Goal: Task Accomplishment & Management: Complete application form

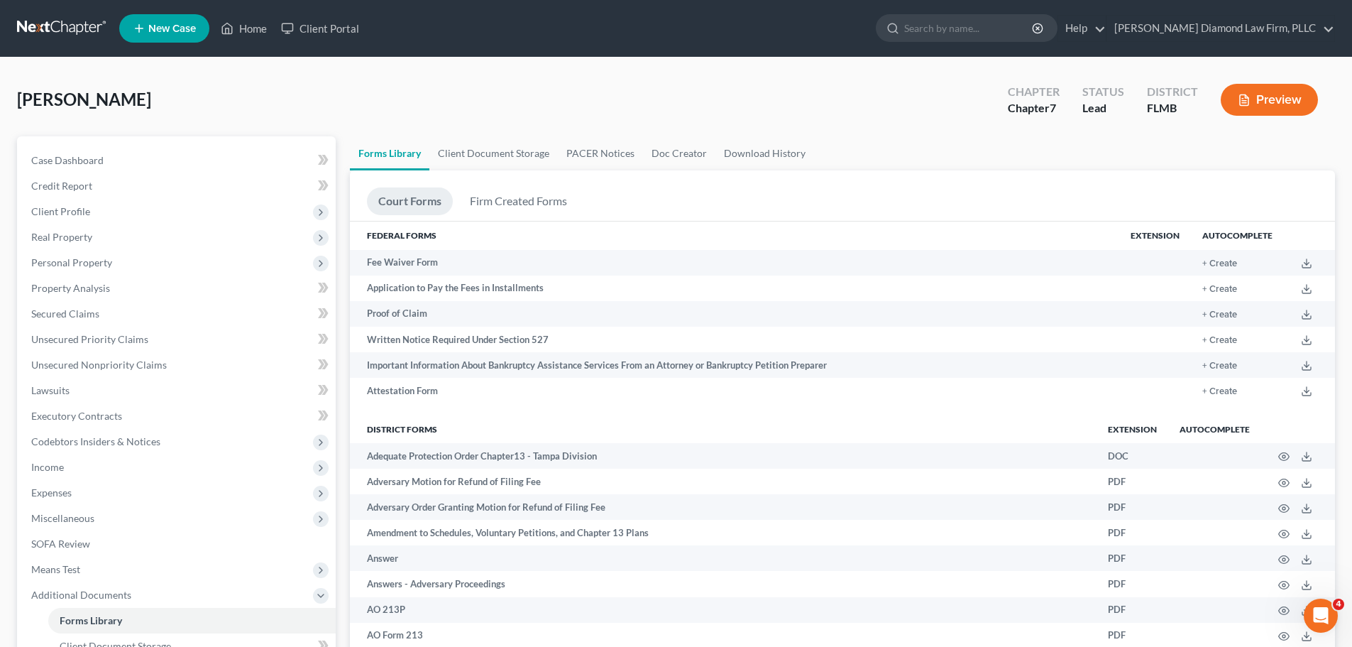
drag, startPoint x: 21, startPoint y: 34, endPoint x: 274, endPoint y: 80, distance: 257.5
click at [21, 34] on link at bounding box center [62, 29] width 91 height 26
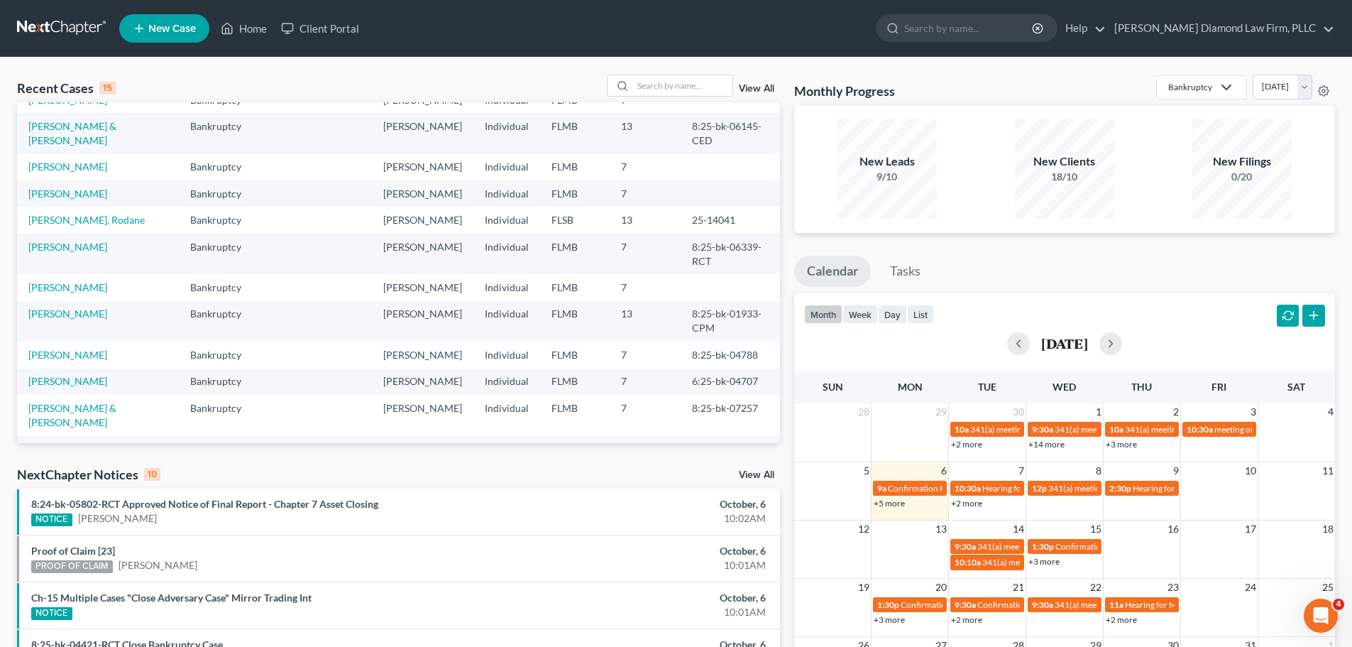
scroll to position [97, 0]
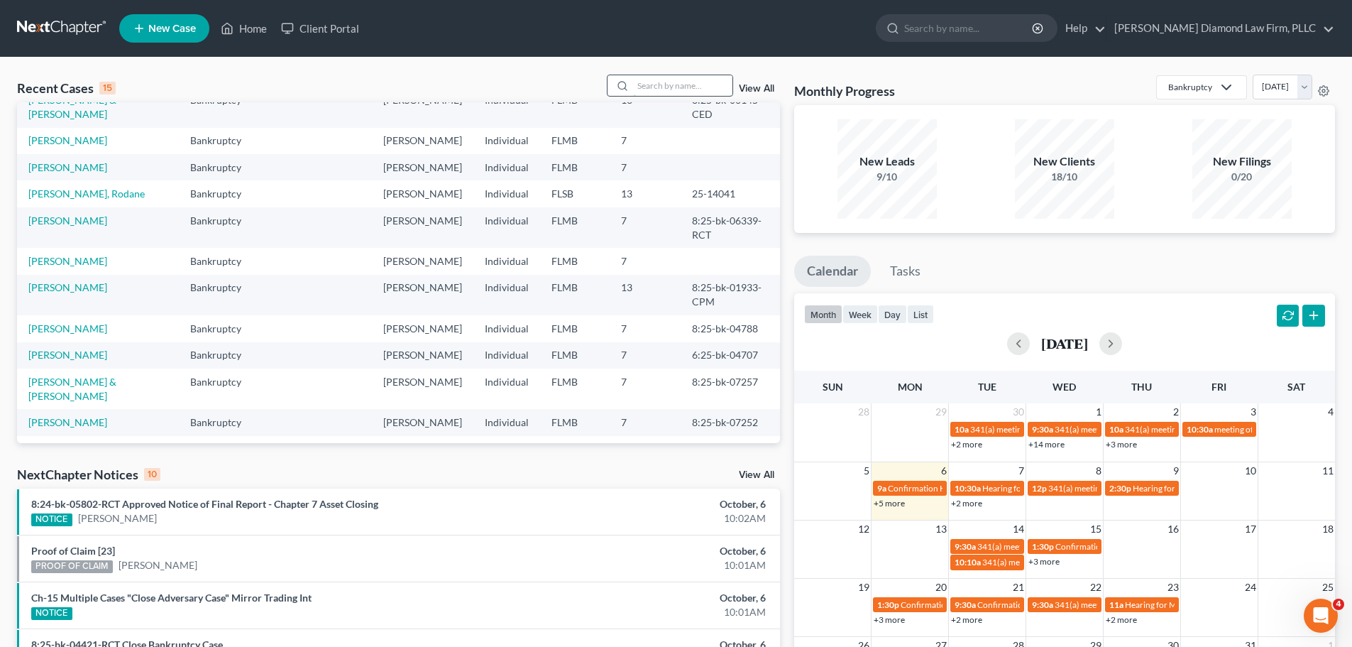
click at [716, 93] on input "search" at bounding box center [682, 85] width 99 height 21
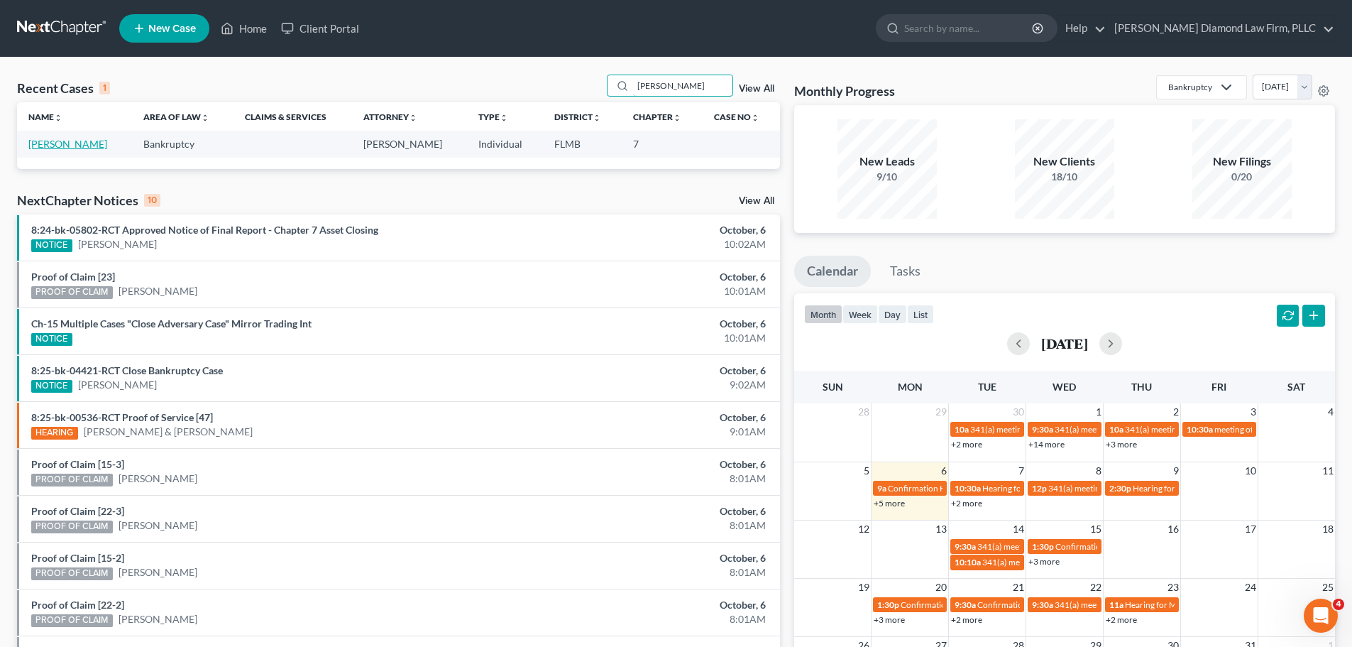
type input "[PERSON_NAME]"
click at [60, 147] on link "[PERSON_NAME]" at bounding box center [67, 144] width 79 height 12
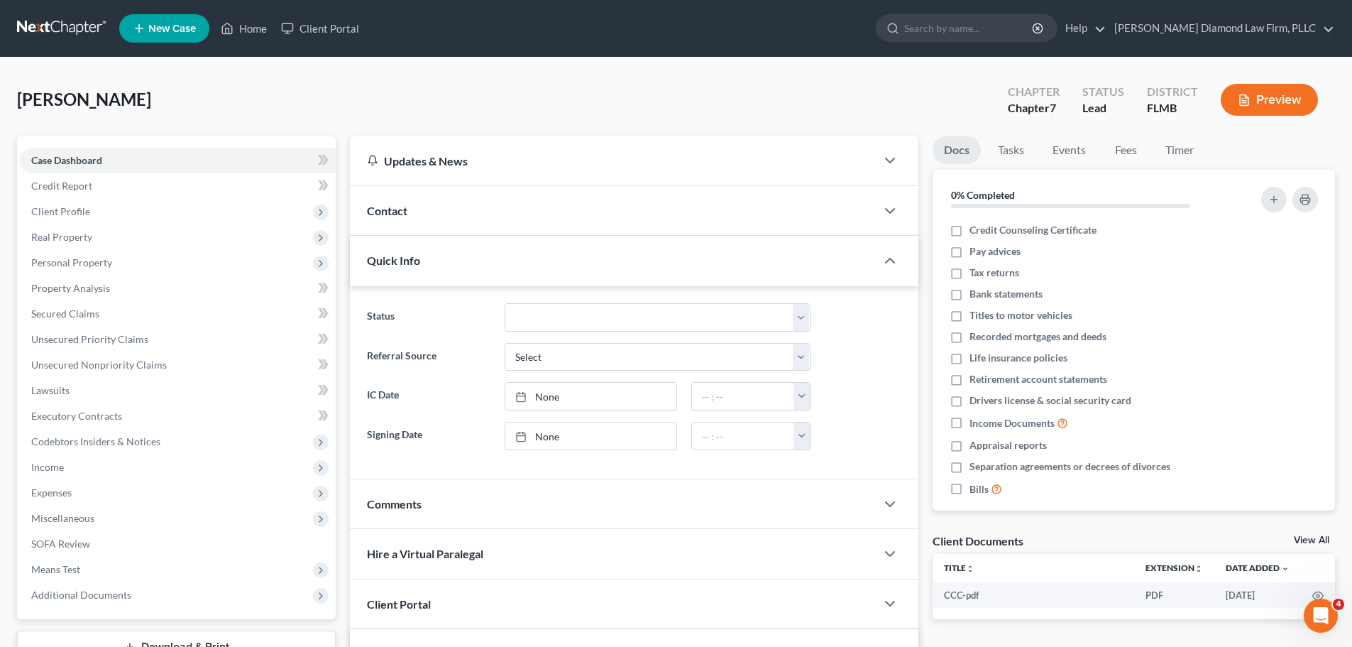
scroll to position [71, 0]
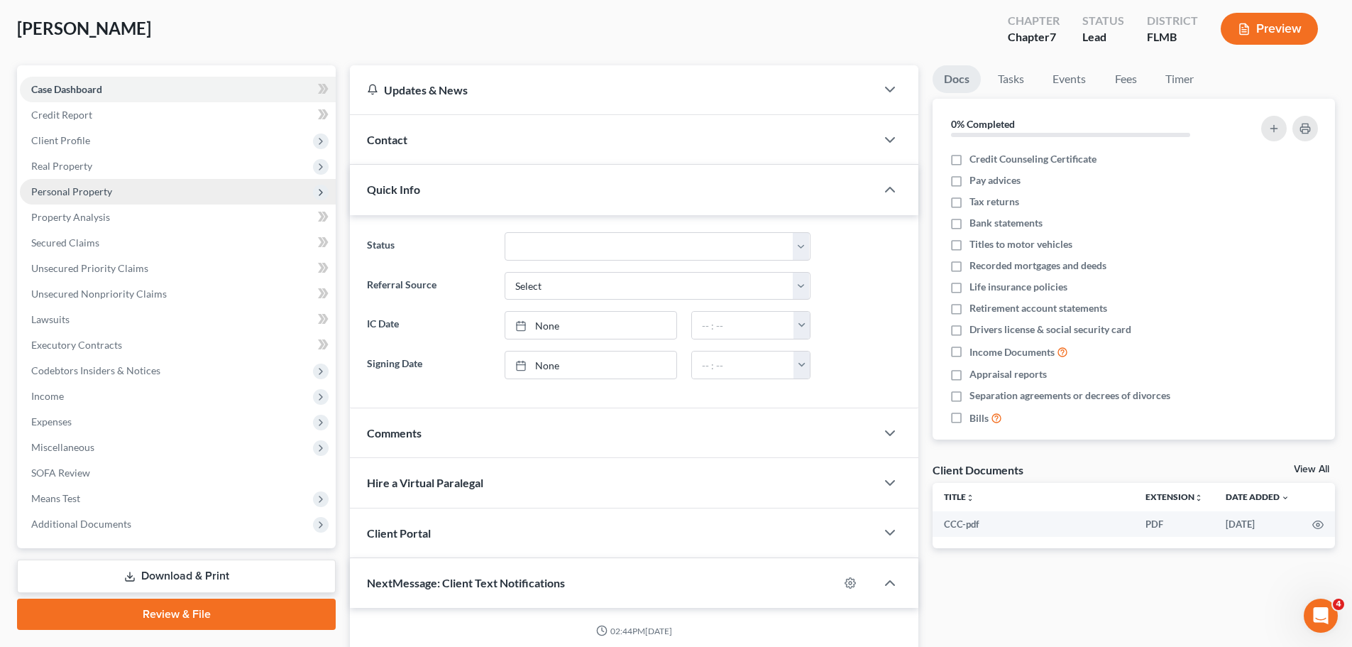
click at [113, 183] on span "Personal Property" at bounding box center [178, 192] width 316 height 26
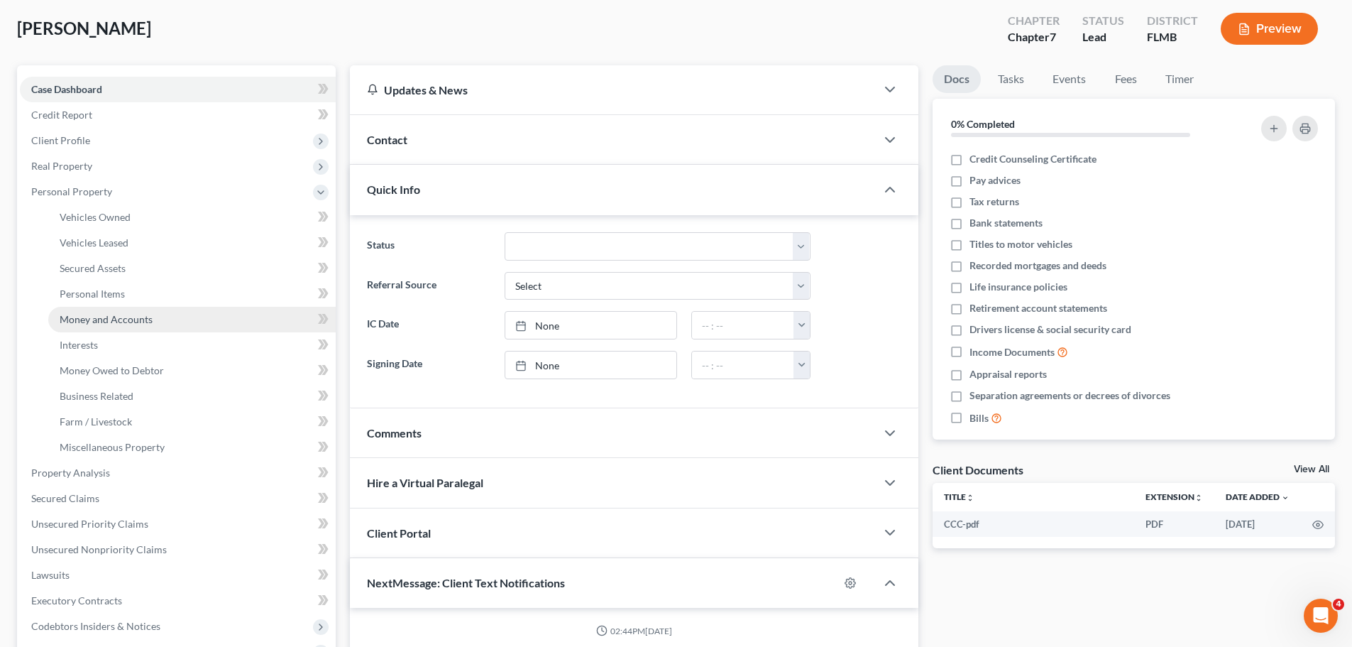
click at [121, 319] on span "Money and Accounts" at bounding box center [106, 319] width 93 height 12
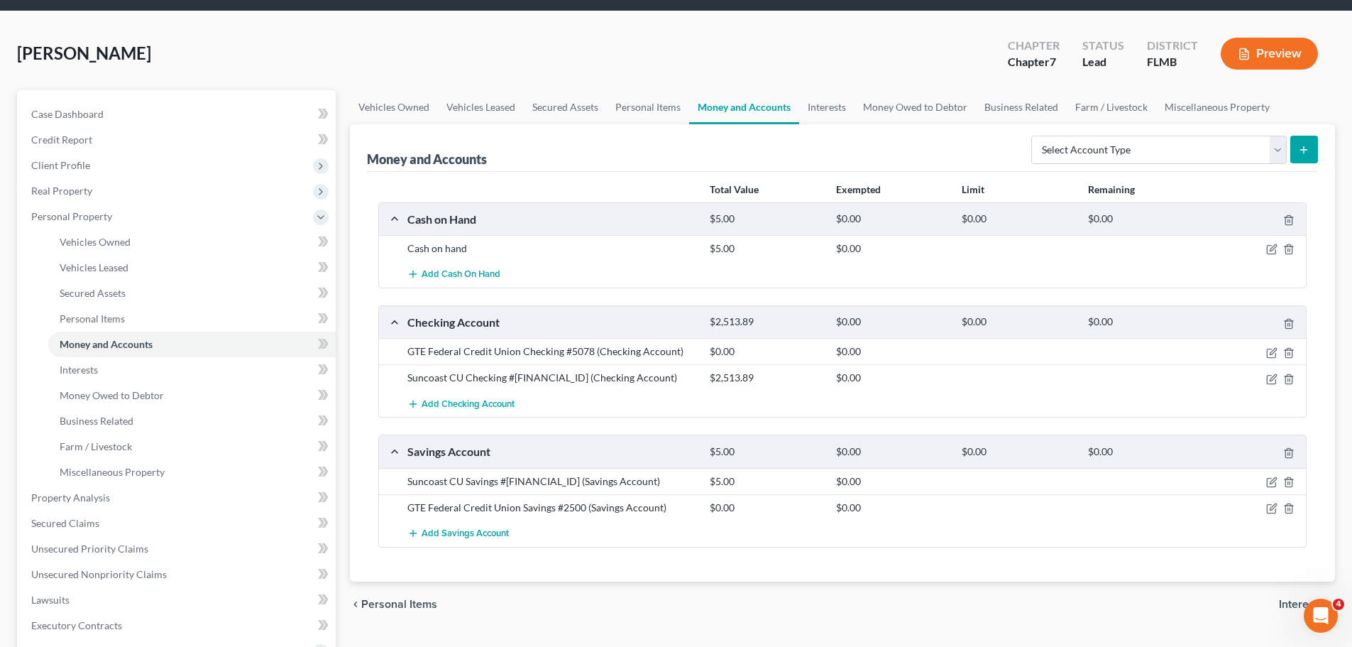
scroll to position [71, 0]
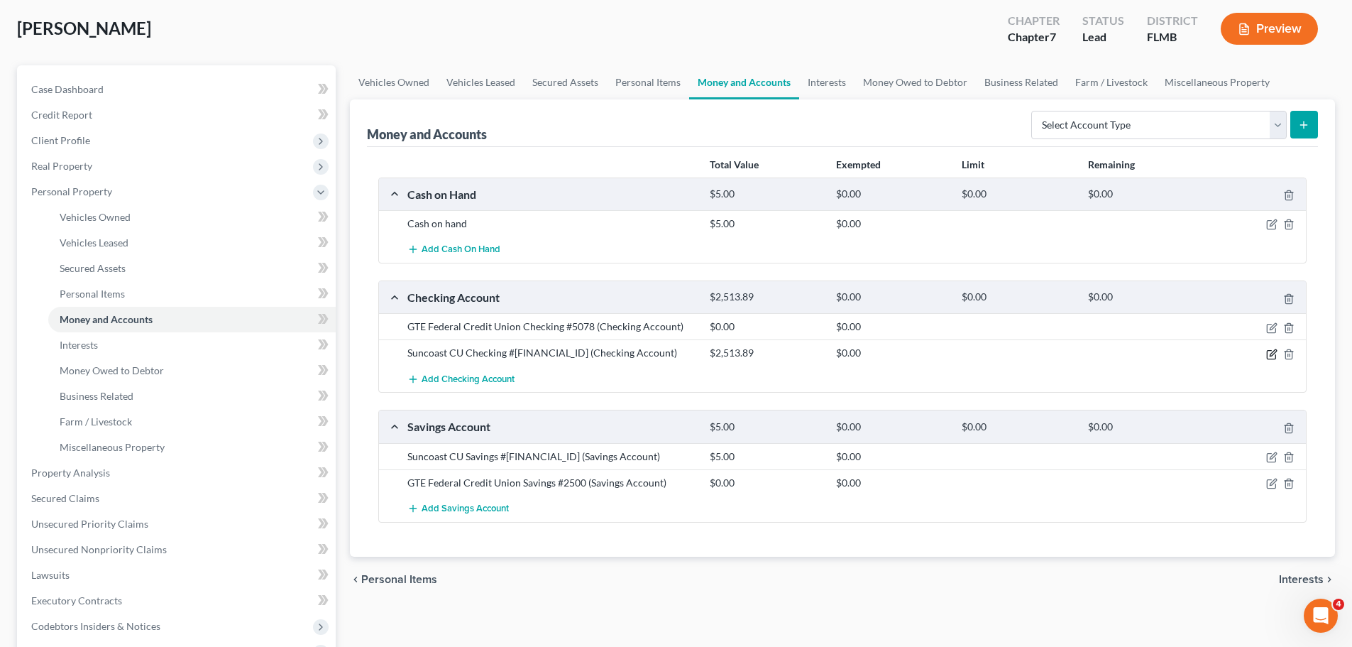
click at [1274, 354] on icon "button" at bounding box center [1271, 353] width 11 height 11
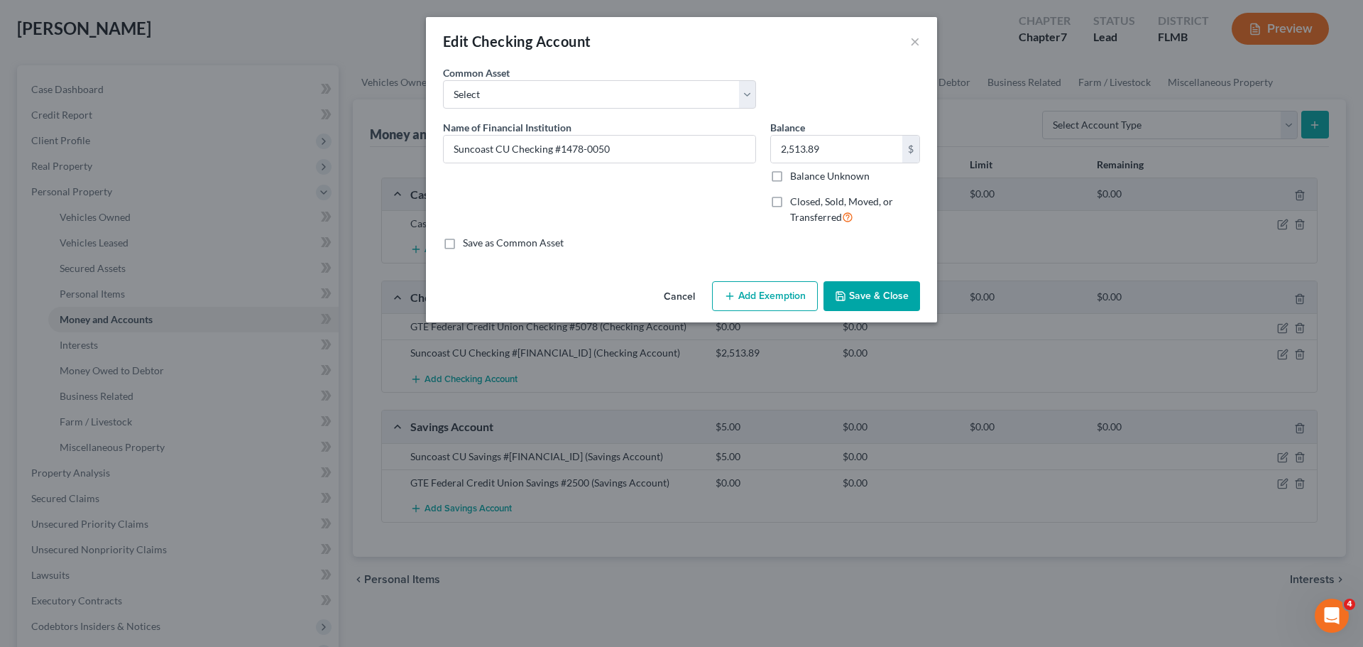
click at [875, 164] on div "2,513.89 $ Balance Unknown" at bounding box center [845, 159] width 150 height 48
click at [874, 156] on input "2,513.89" at bounding box center [836, 149] width 131 height 27
type input "2,272.16"
click at [908, 292] on button "Save & Close" at bounding box center [871, 296] width 97 height 30
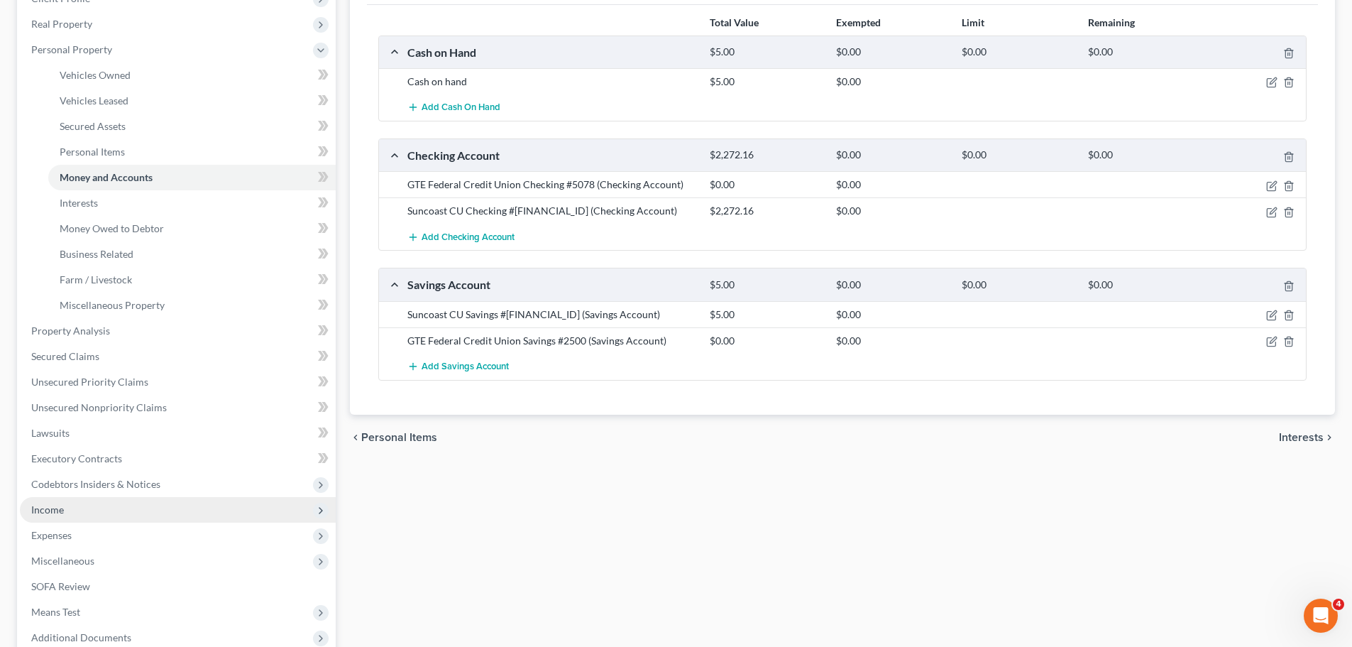
click at [79, 515] on span "Income" at bounding box center [178, 510] width 316 height 26
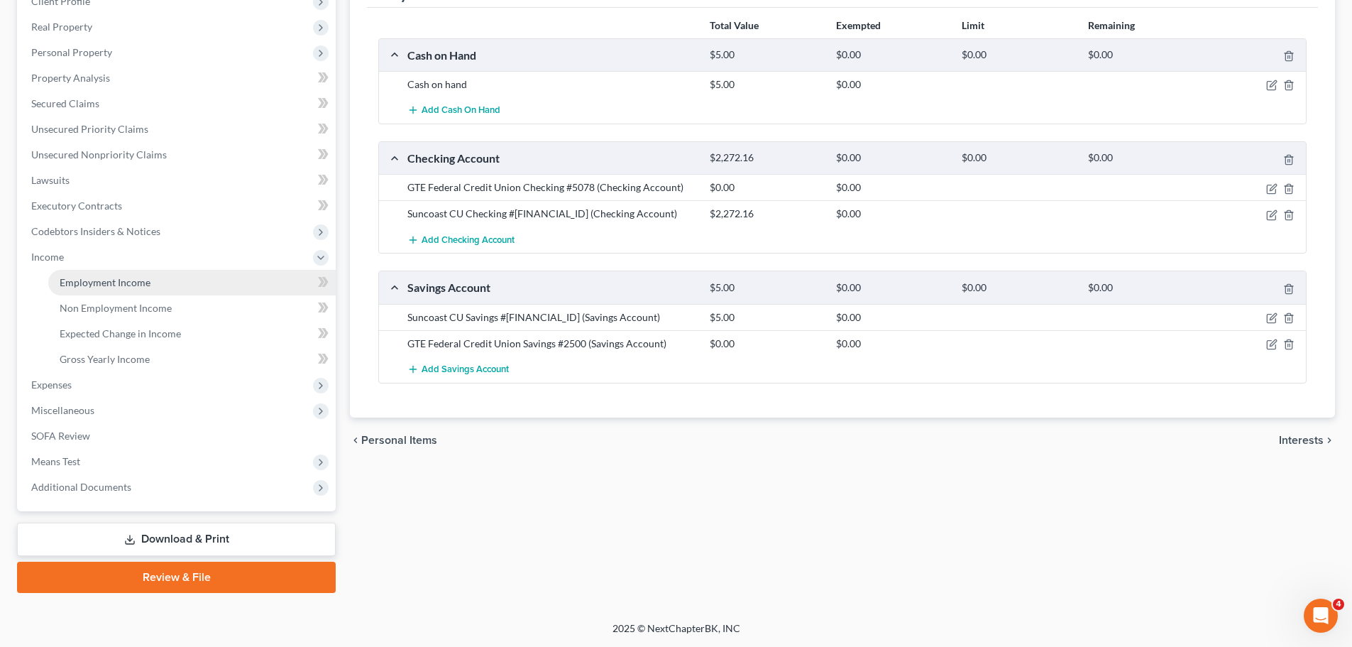
click at [99, 286] on span "Employment Income" at bounding box center [105, 282] width 91 height 12
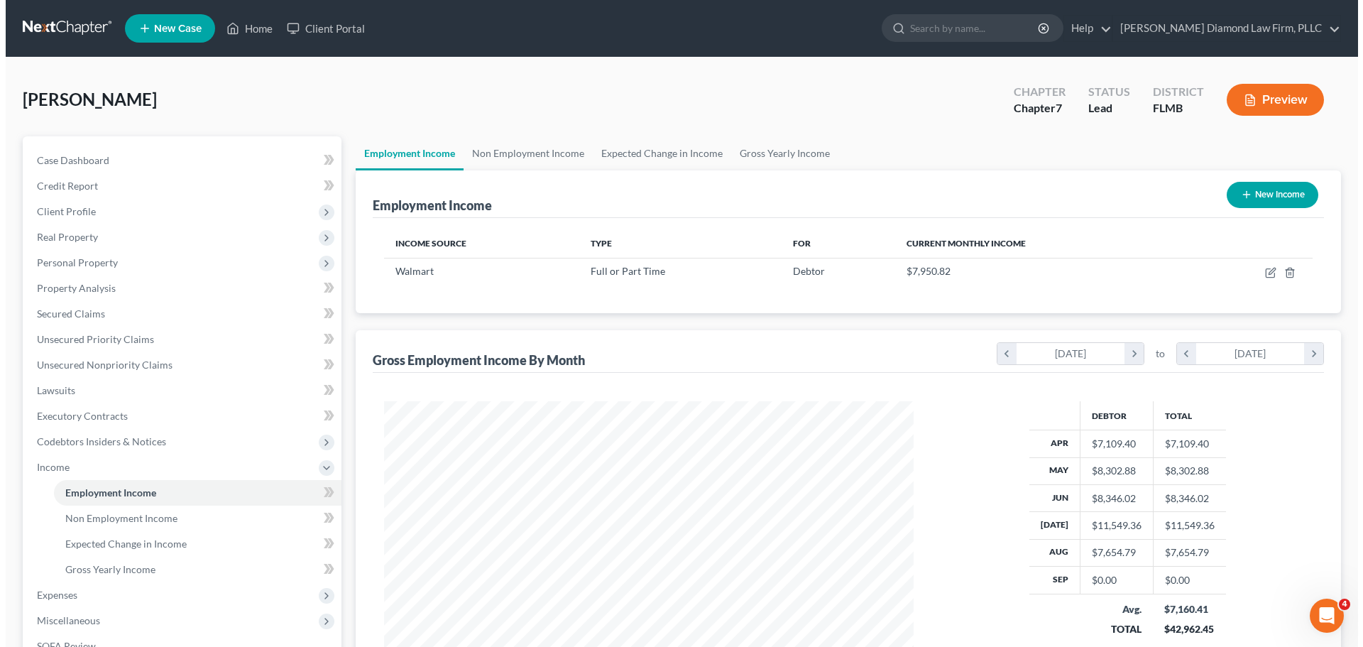
scroll to position [265, 558]
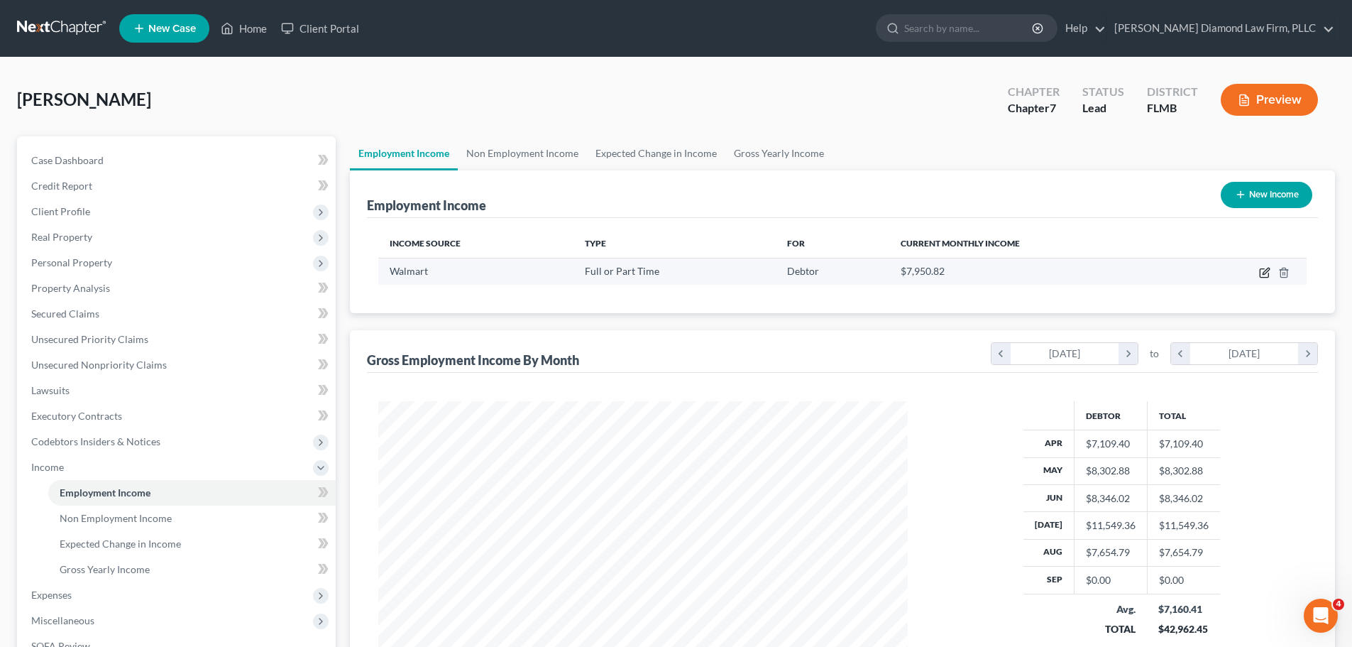
click at [1263, 271] on icon "button" at bounding box center [1264, 272] width 11 height 11
select select "0"
select select "9"
select select "2"
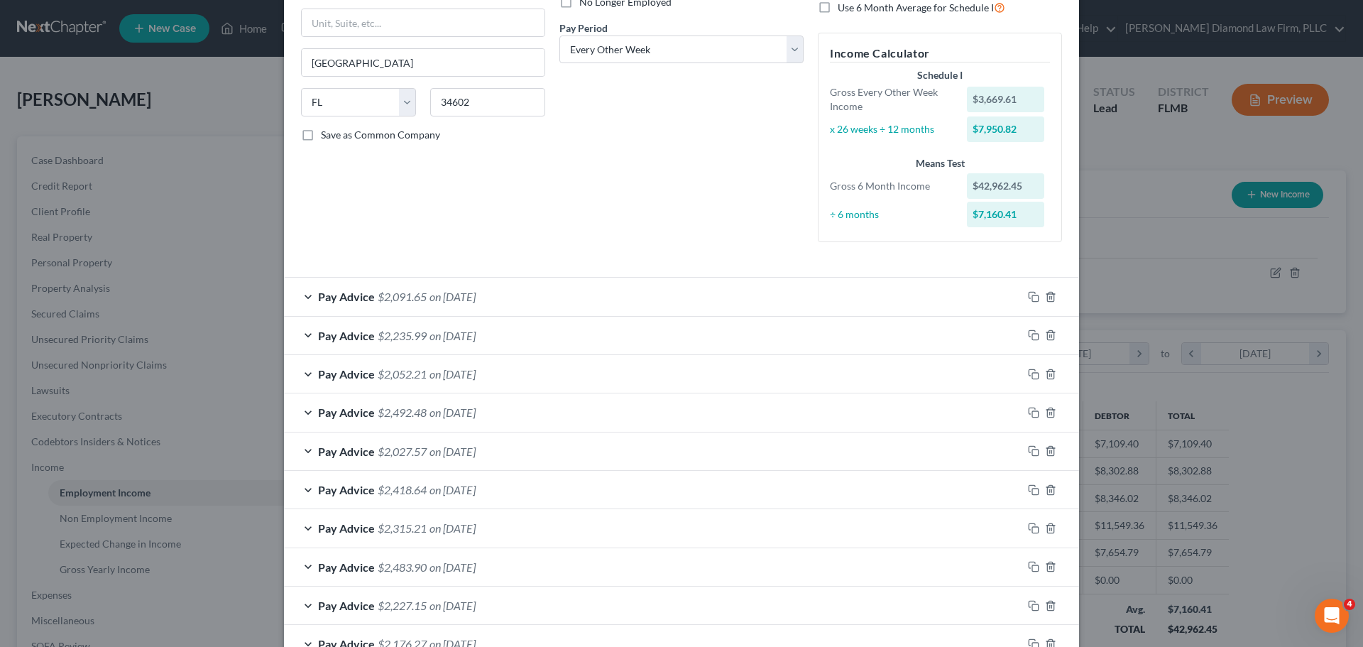
scroll to position [213, 0]
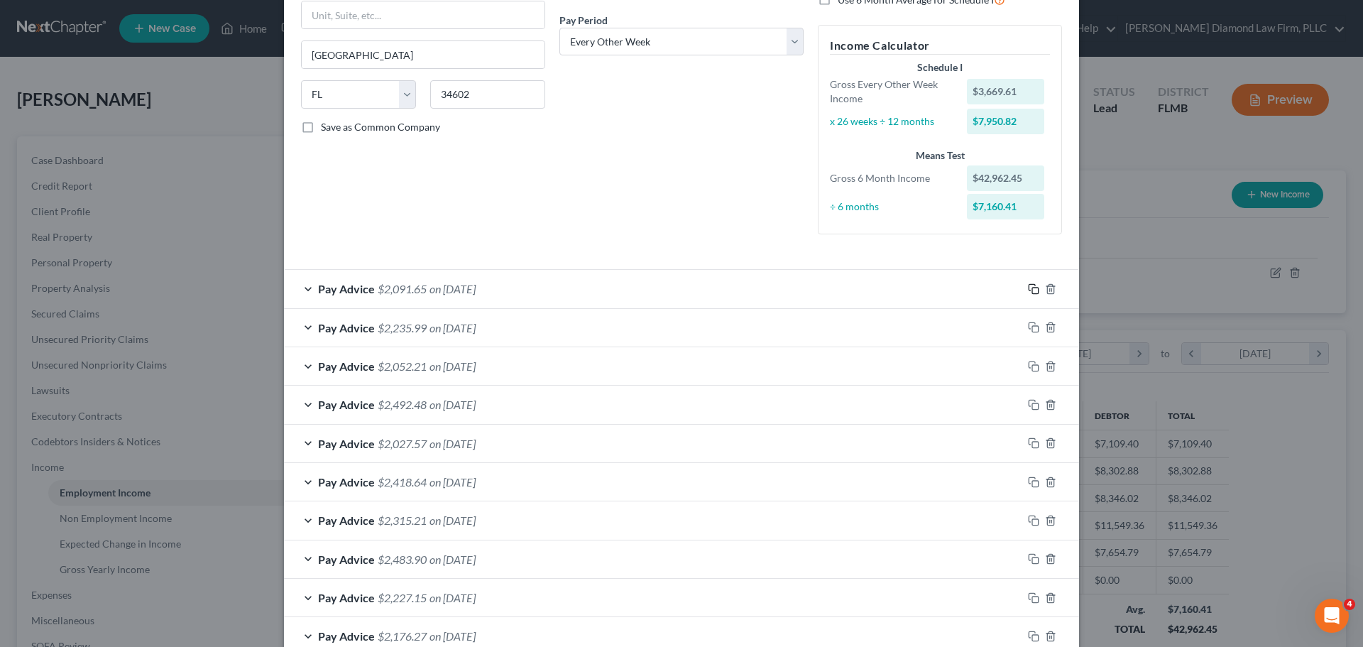
drag, startPoint x: 1032, startPoint y: 285, endPoint x: 823, endPoint y: 304, distance: 210.2
click at [1032, 285] on icon "button" at bounding box center [1033, 288] width 11 height 11
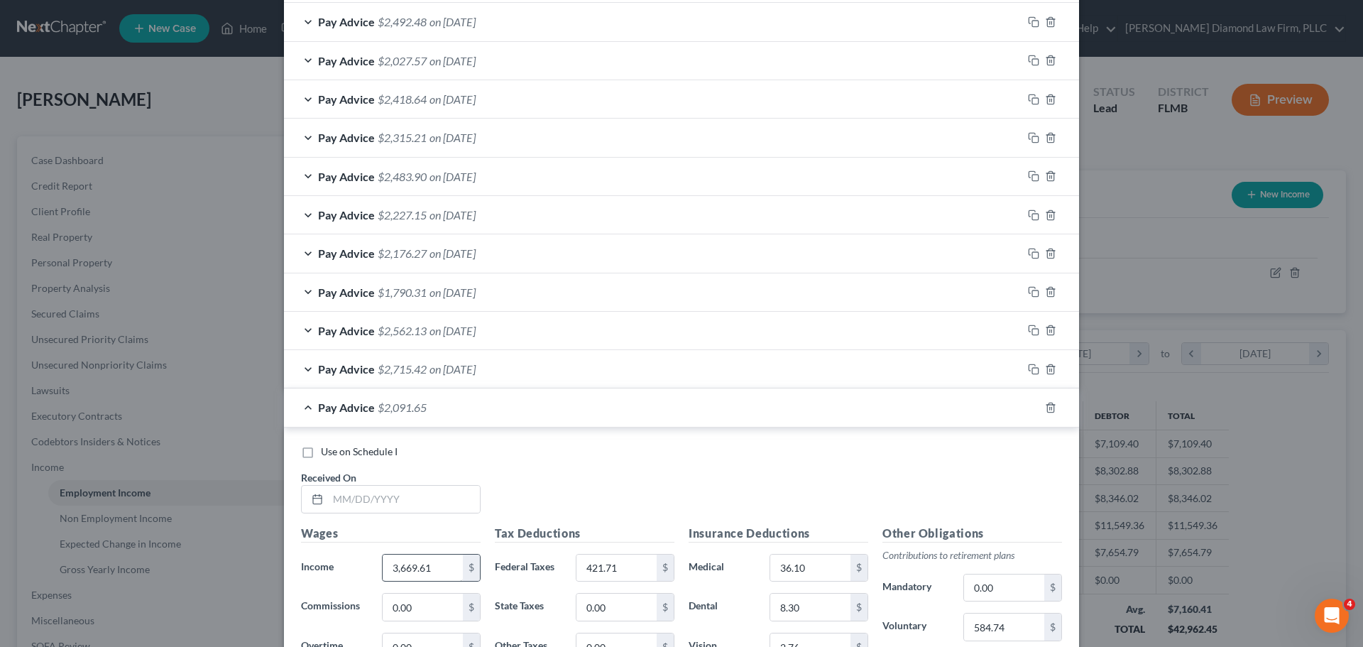
scroll to position [977, 0]
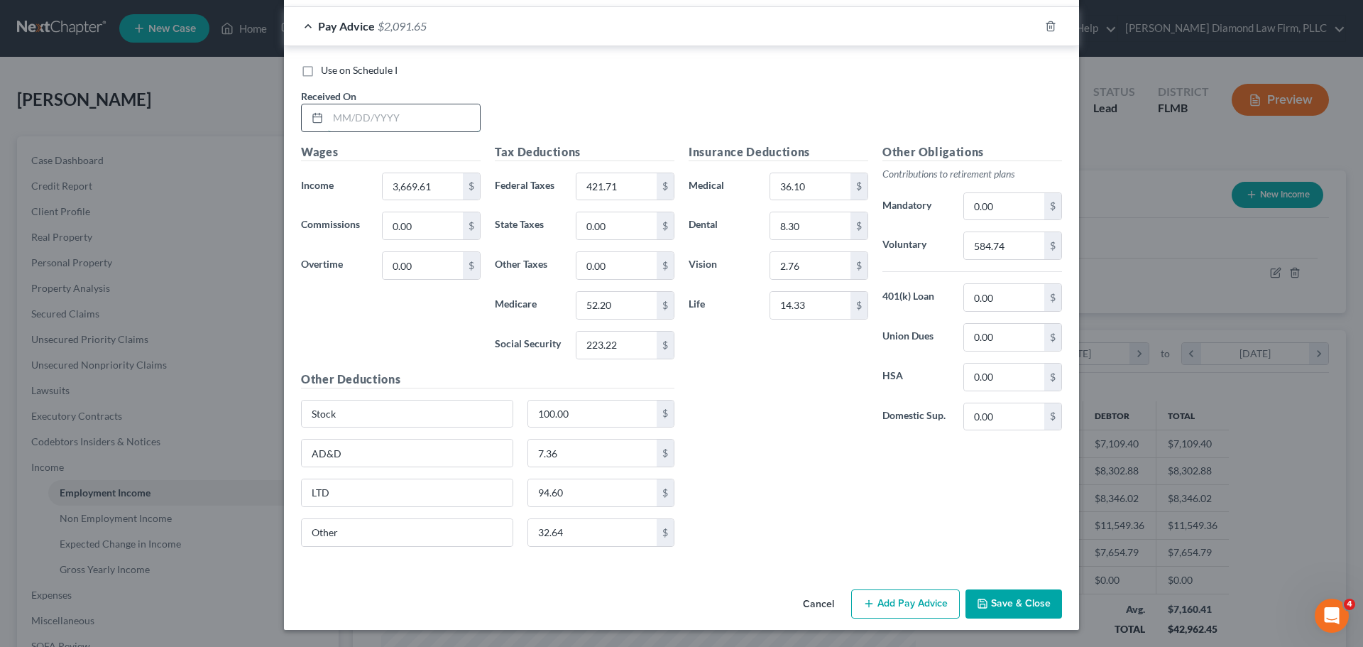
click at [423, 118] on input "text" at bounding box center [404, 117] width 152 height 27
type input "[DATE]"
click at [416, 228] on input "0.00" at bounding box center [423, 225] width 80 height 27
click at [417, 185] on input "3,669.61" at bounding box center [423, 186] width 80 height 27
type input "2,981.42"
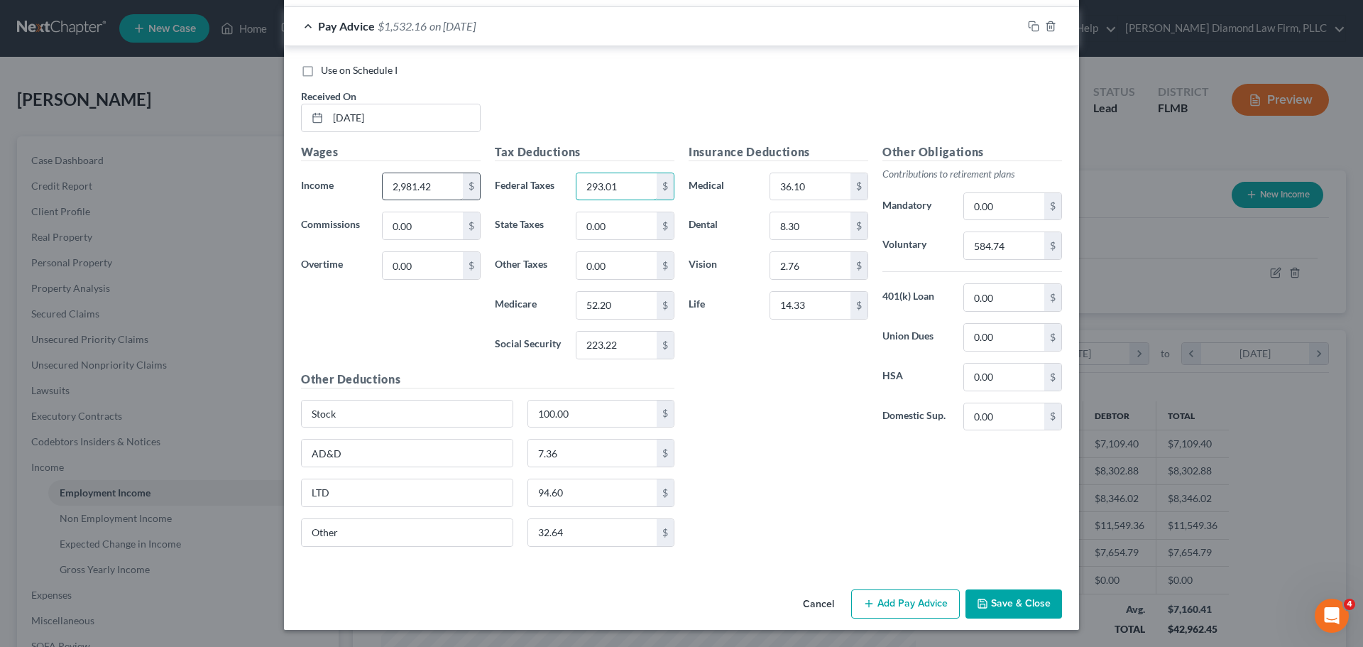
type input "293.01"
type input "42.23"
type input "180.56"
click at [1020, 254] on input "584.74" at bounding box center [1004, 245] width 80 height 27
type input "474.62"
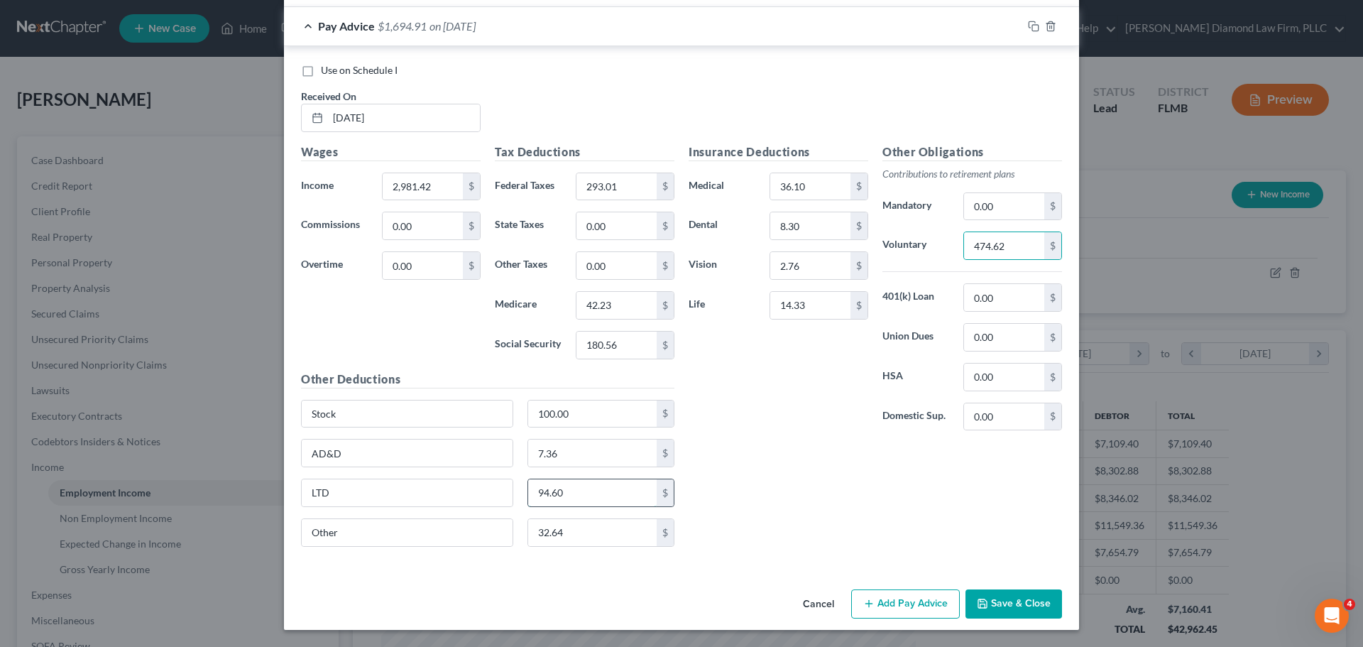
click at [565, 499] on input "94.60" at bounding box center [592, 492] width 129 height 27
type input "76.67"
click at [617, 532] on input "32.64" at bounding box center [592, 532] width 129 height 27
type input "34.64"
click at [1028, 27] on icon "button" at bounding box center [1033, 26] width 11 height 11
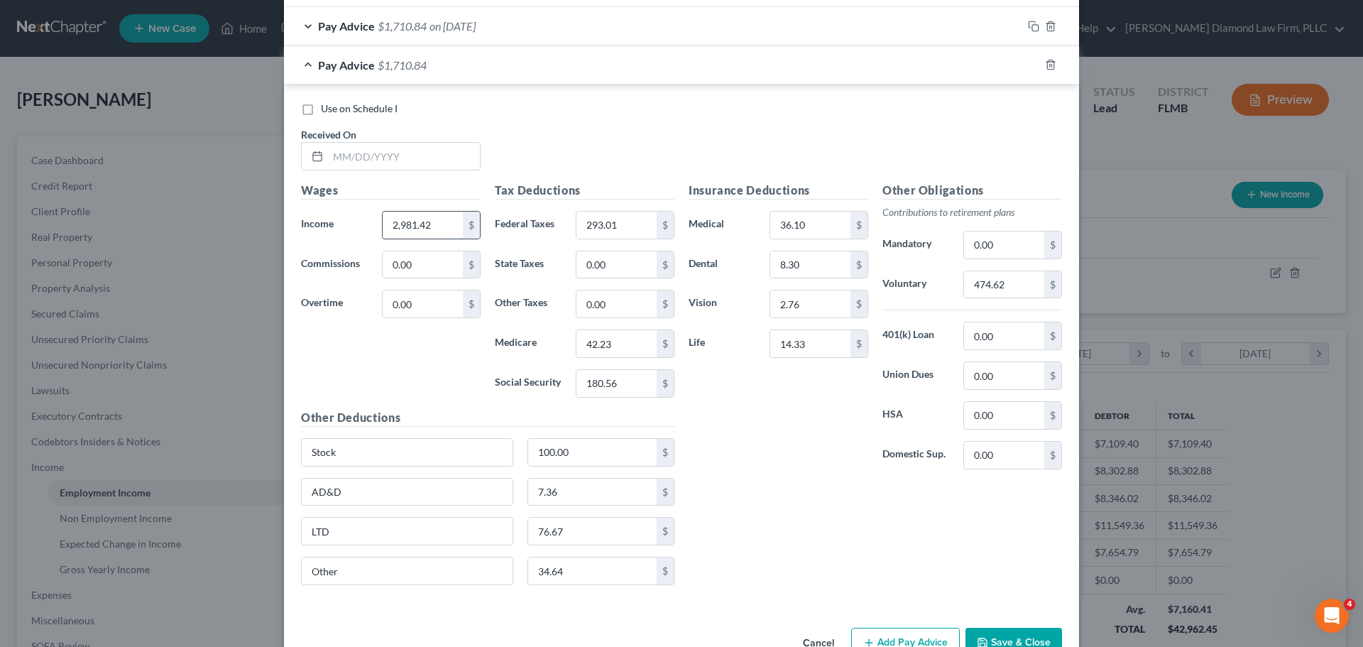
click at [440, 221] on input "2,981.42" at bounding box center [423, 224] width 80 height 27
click at [412, 156] on input "text" at bounding box center [404, 156] width 152 height 27
type input "[DATE]"
click at [432, 256] on input "0.00" at bounding box center [423, 264] width 80 height 27
click at [432, 226] on input "2,981.42" at bounding box center [423, 224] width 80 height 27
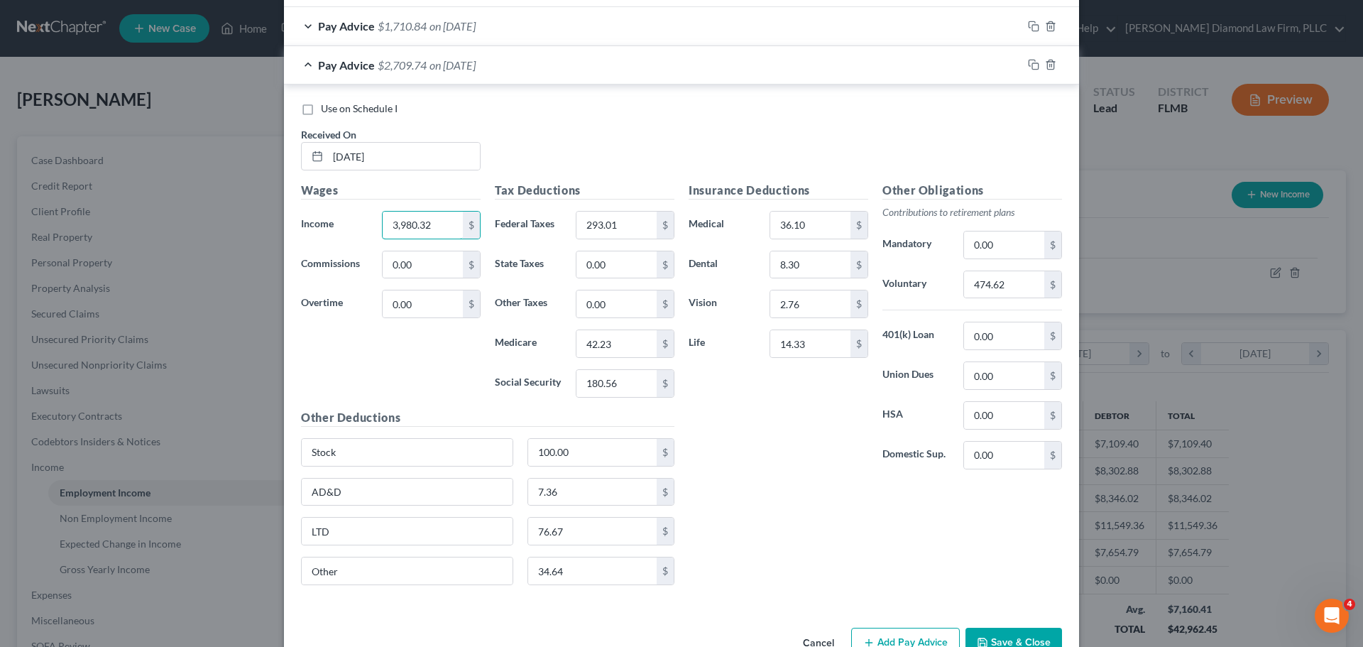
type input "3,980.32"
click at [625, 223] on input "293.01" at bounding box center [616, 224] width 80 height 27
type input "479.81"
type input "56.71"
type input "242.48"
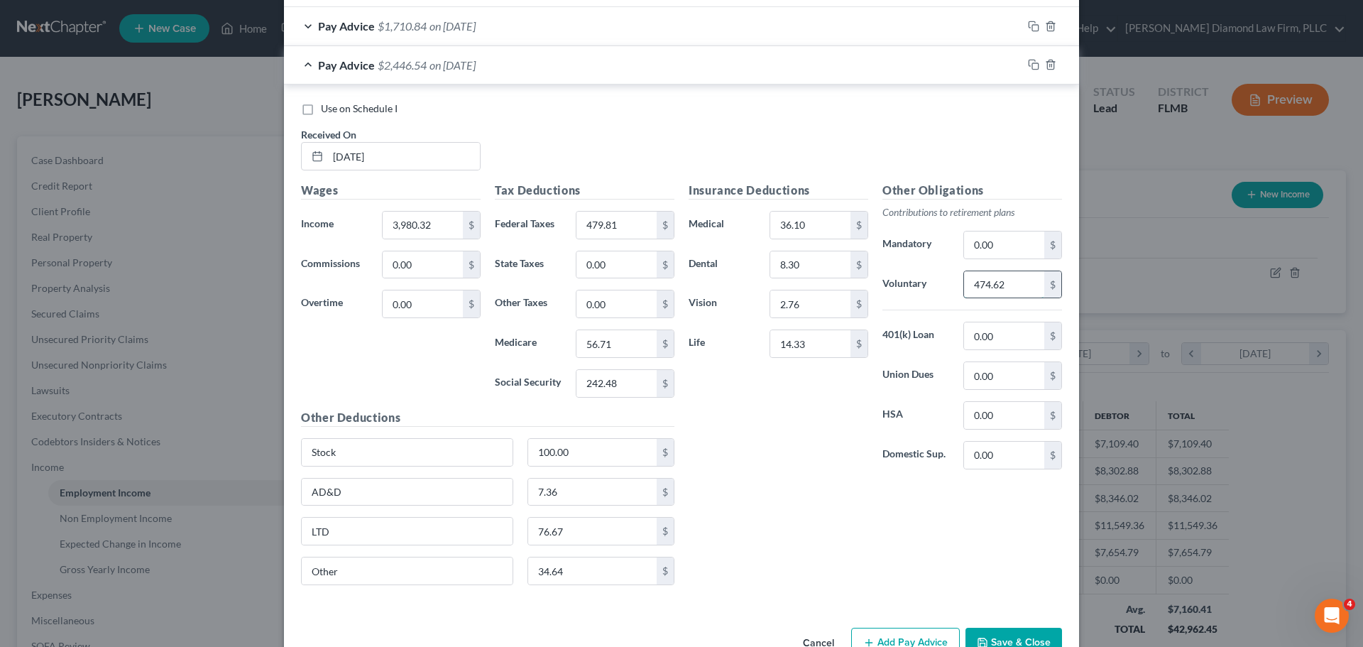
click at [1014, 289] on input "474.62" at bounding box center [1004, 284] width 80 height 27
type input "634.45"
click at [561, 525] on input "76.67" at bounding box center [592, 530] width 129 height 27
type input "102.60"
click at [551, 581] on input "34.64" at bounding box center [592, 570] width 129 height 27
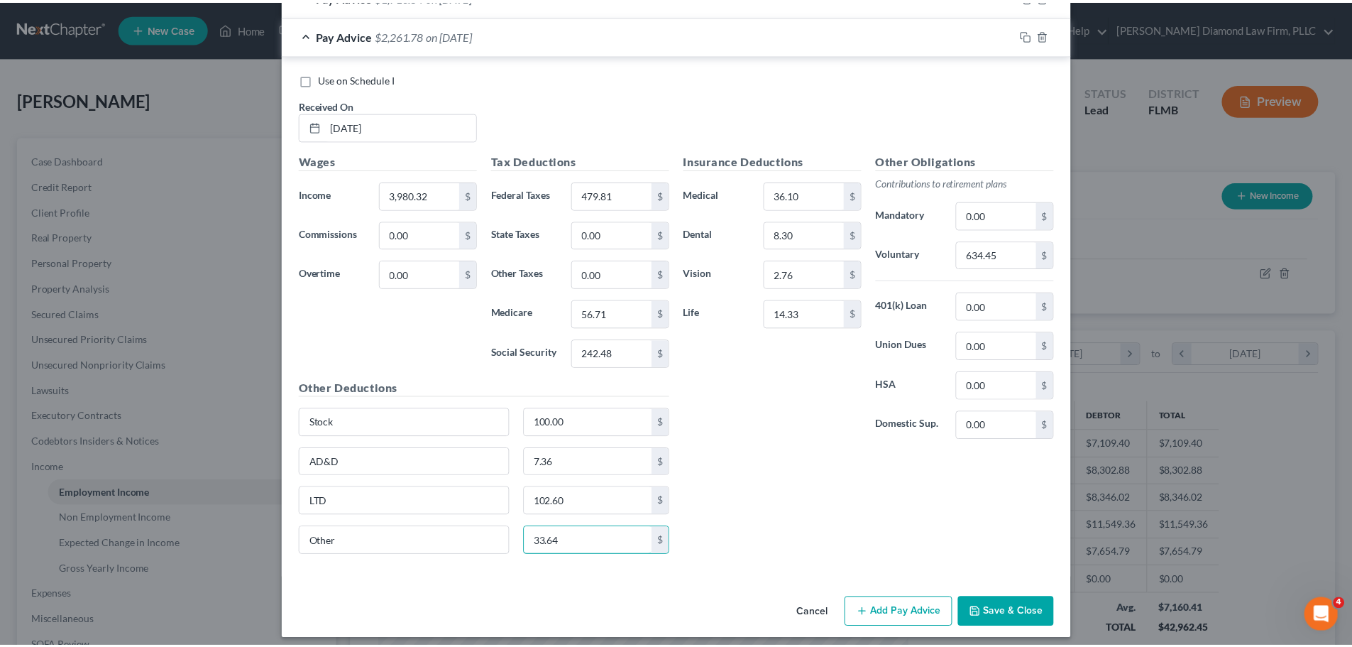
scroll to position [1016, 0]
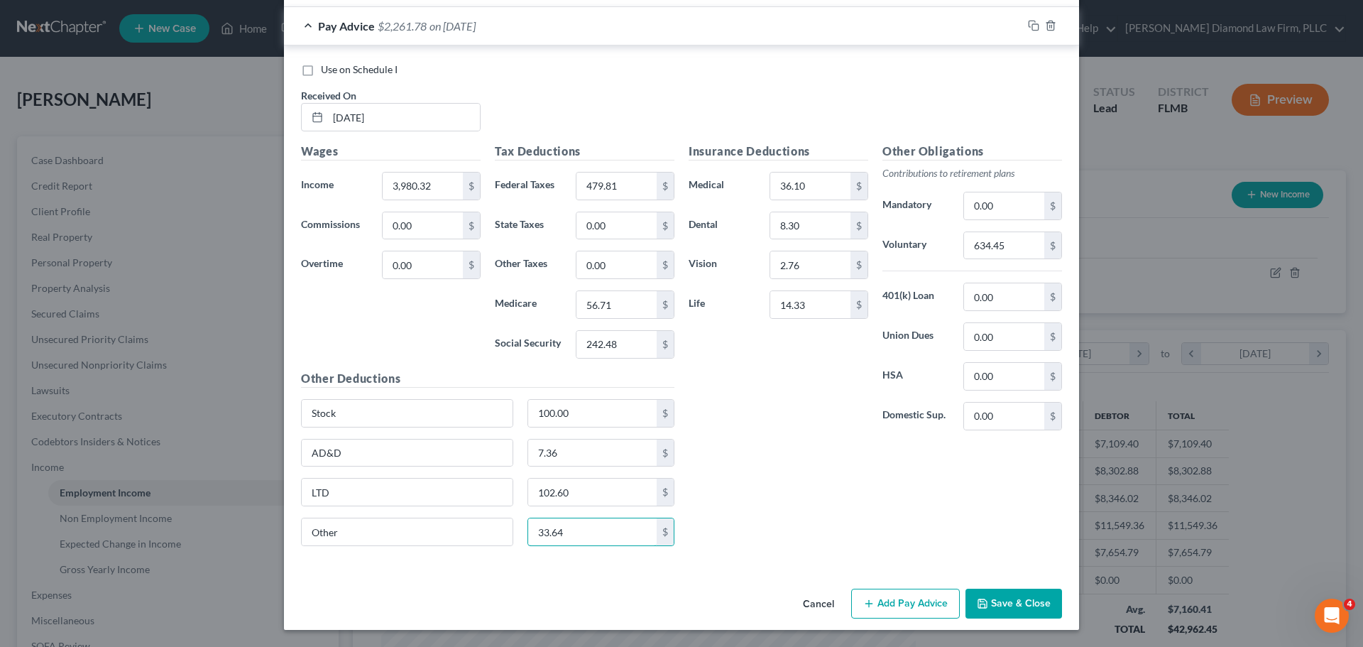
type input "33.64"
click at [1008, 597] on button "Save & Close" at bounding box center [1013, 603] width 97 height 30
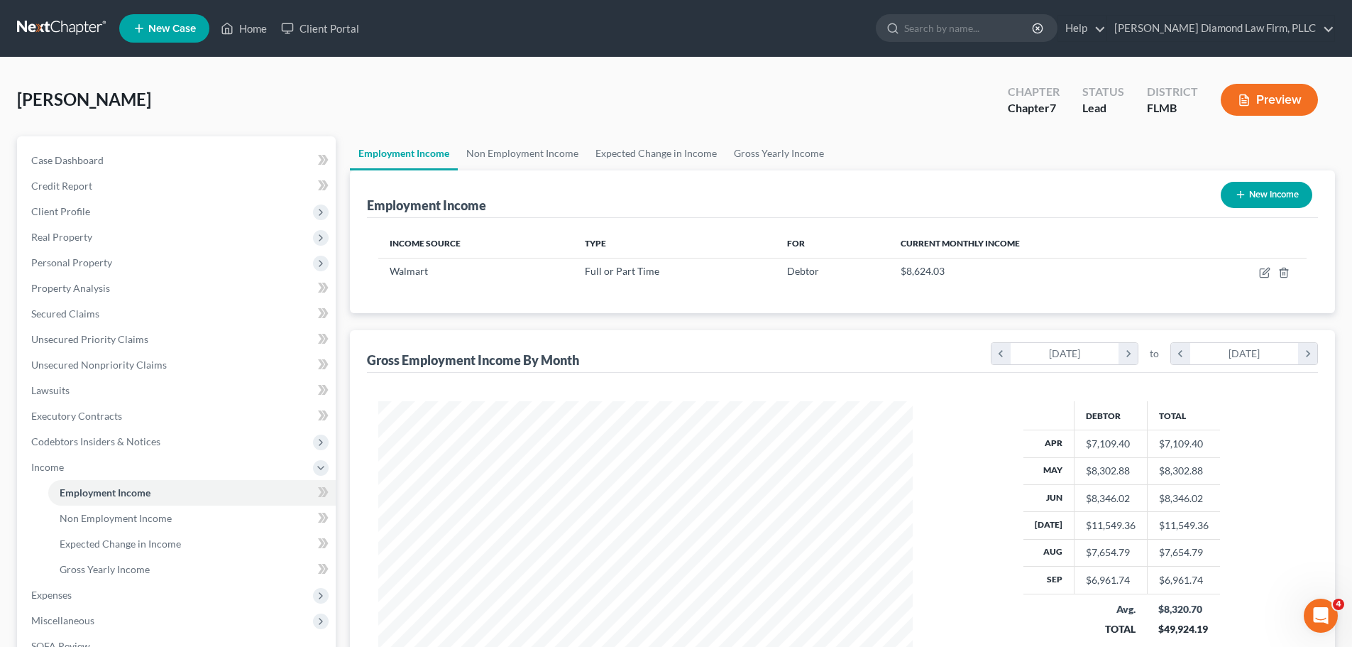
scroll to position [709456, 709163]
click at [779, 145] on link "Gross Yearly Income" at bounding box center [778, 153] width 107 height 34
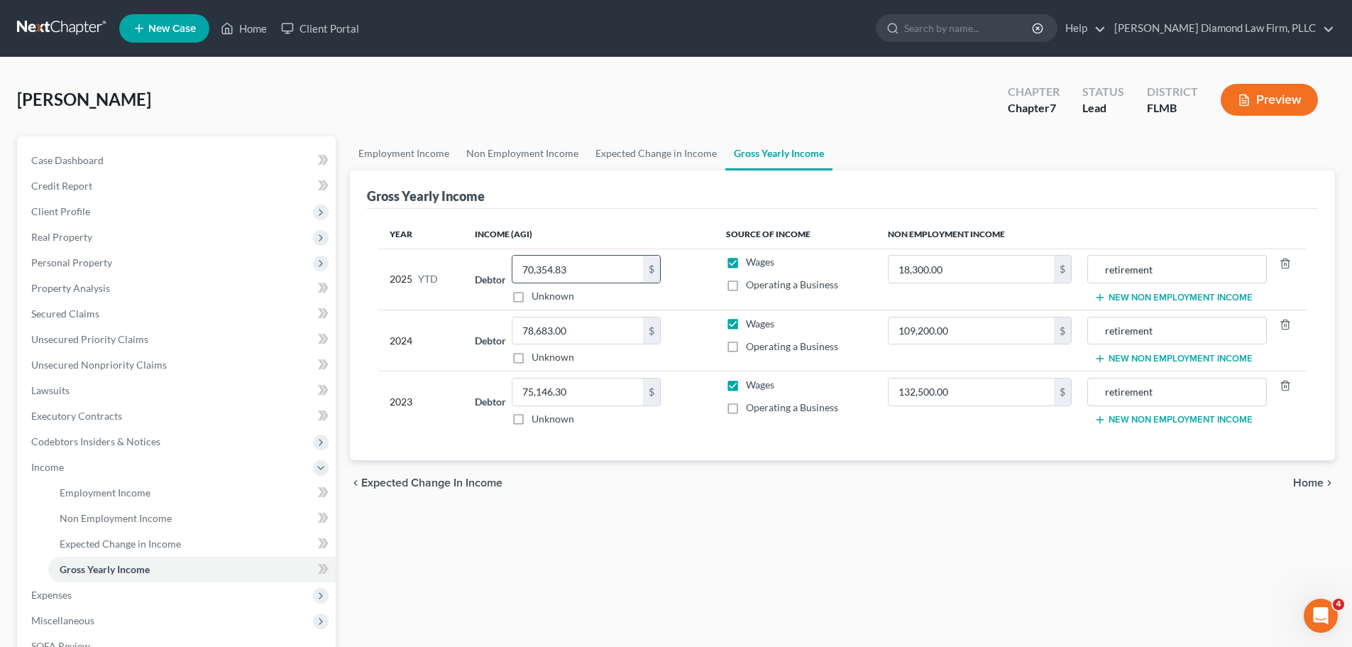
click at [600, 274] on input "70,354.83" at bounding box center [577, 268] width 131 height 27
type input "7"
type input "77,316.57"
click at [54, 9] on nav "Home New Case Client Portal [PERSON_NAME] Diamond Law Firm, PLLC [PERSON_NAME][…" at bounding box center [676, 28] width 1352 height 57
click at [55, 26] on link at bounding box center [62, 29] width 91 height 26
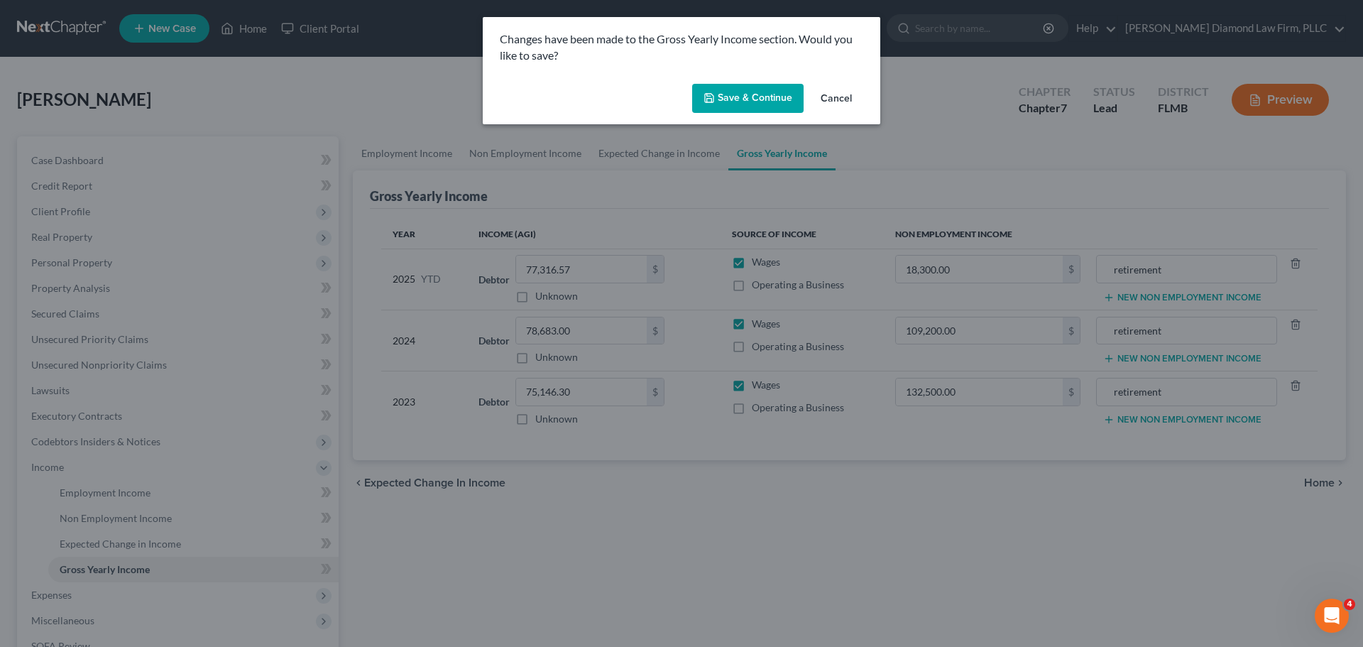
click at [762, 101] on button "Save & Continue" at bounding box center [747, 99] width 111 height 30
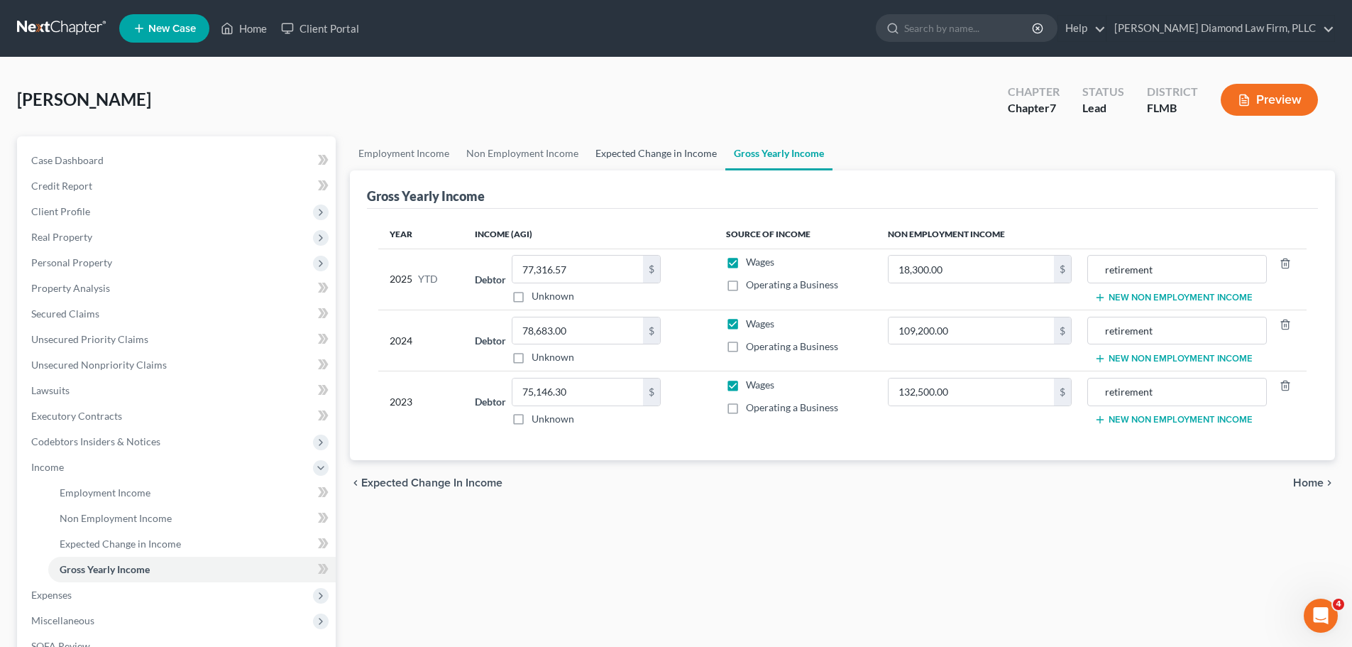
click at [656, 145] on link "Expected Change in Income" at bounding box center [656, 153] width 138 height 34
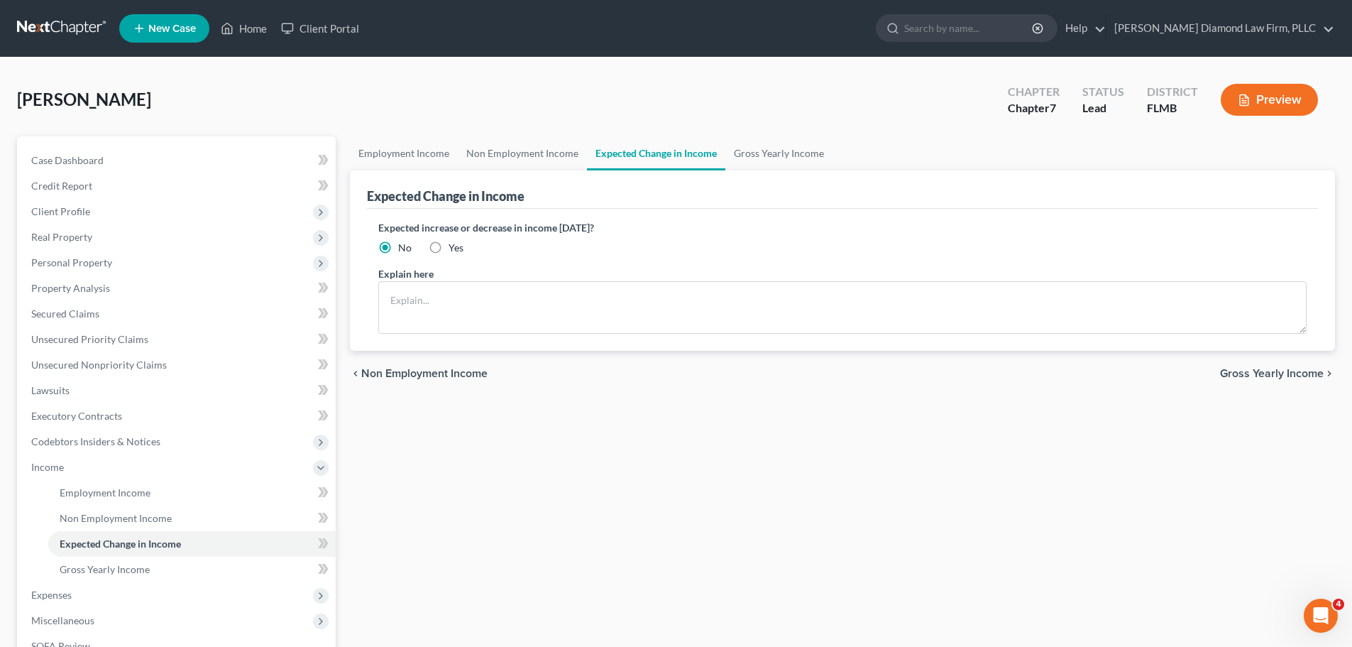
click at [84, 39] on link at bounding box center [62, 29] width 91 height 26
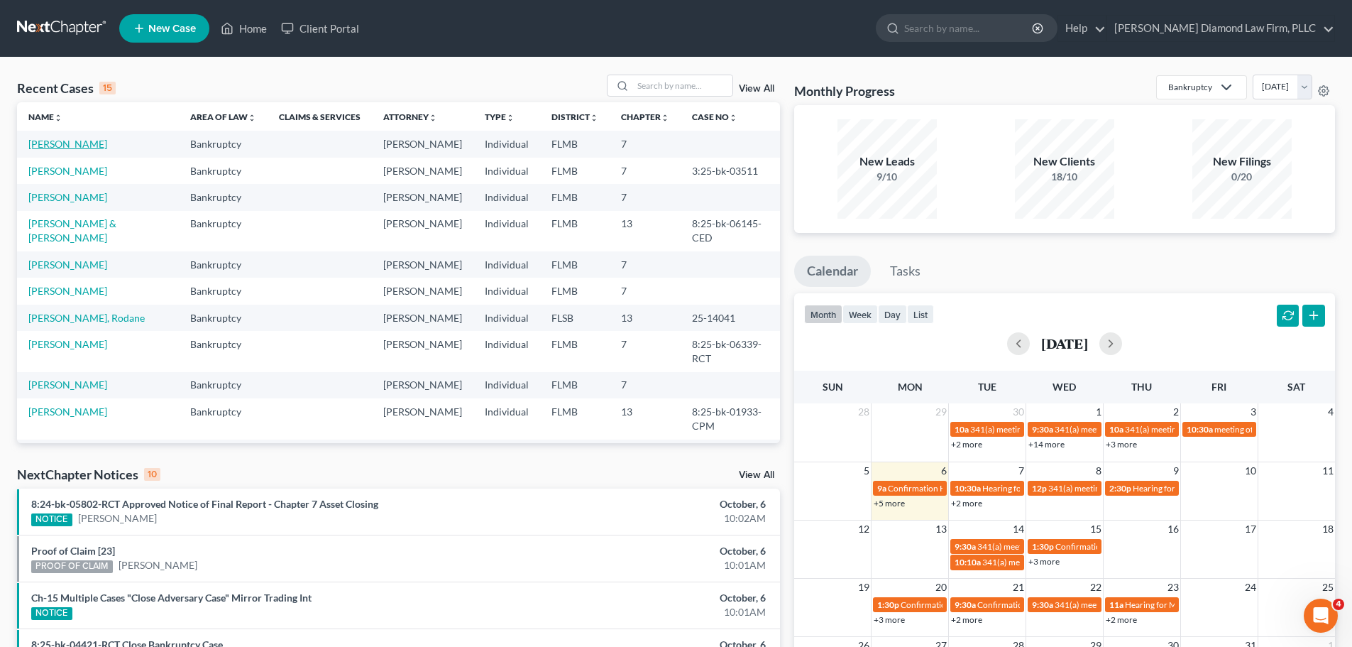
click at [67, 146] on link "[PERSON_NAME]" at bounding box center [67, 144] width 79 height 12
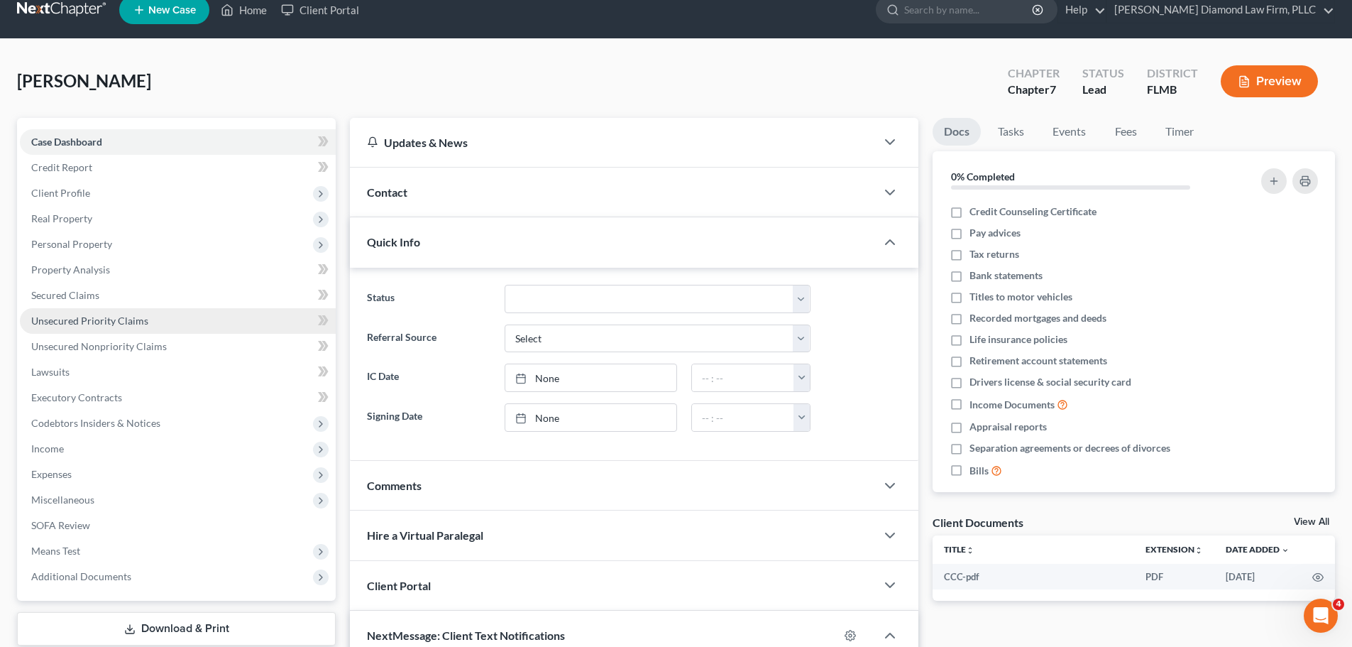
scroll to position [71, 0]
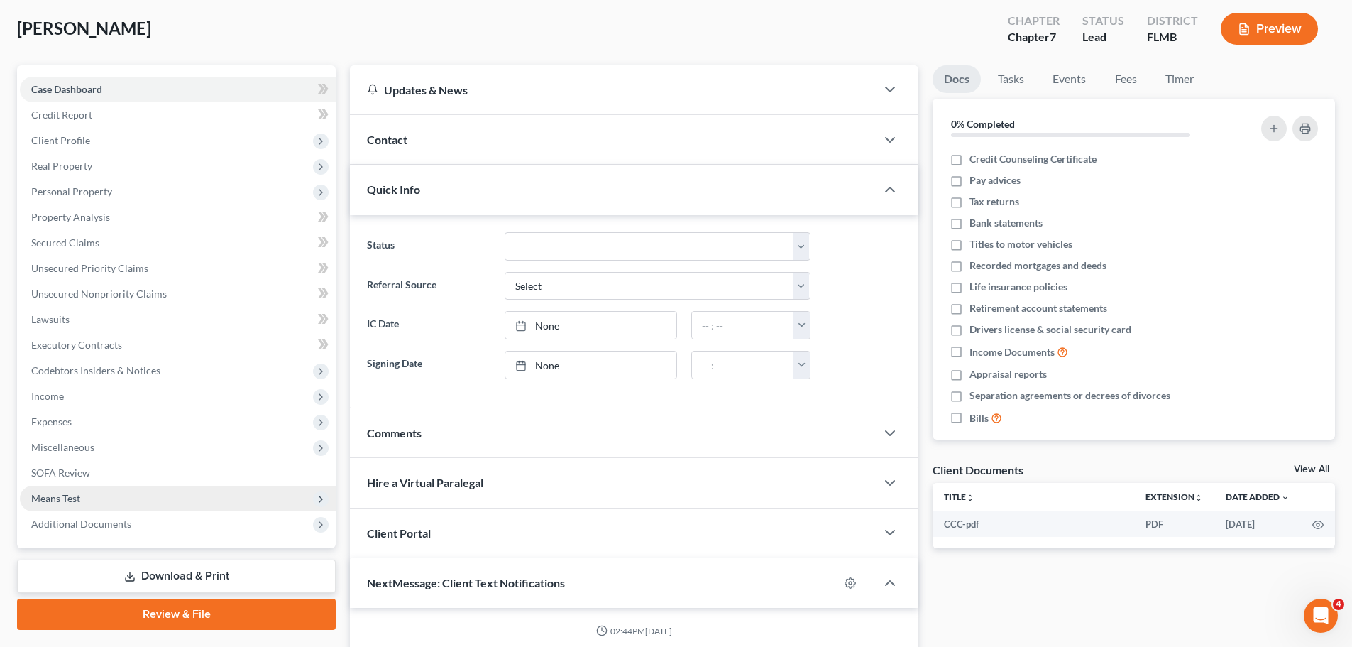
click at [125, 491] on span "Means Test" at bounding box center [178, 498] width 316 height 26
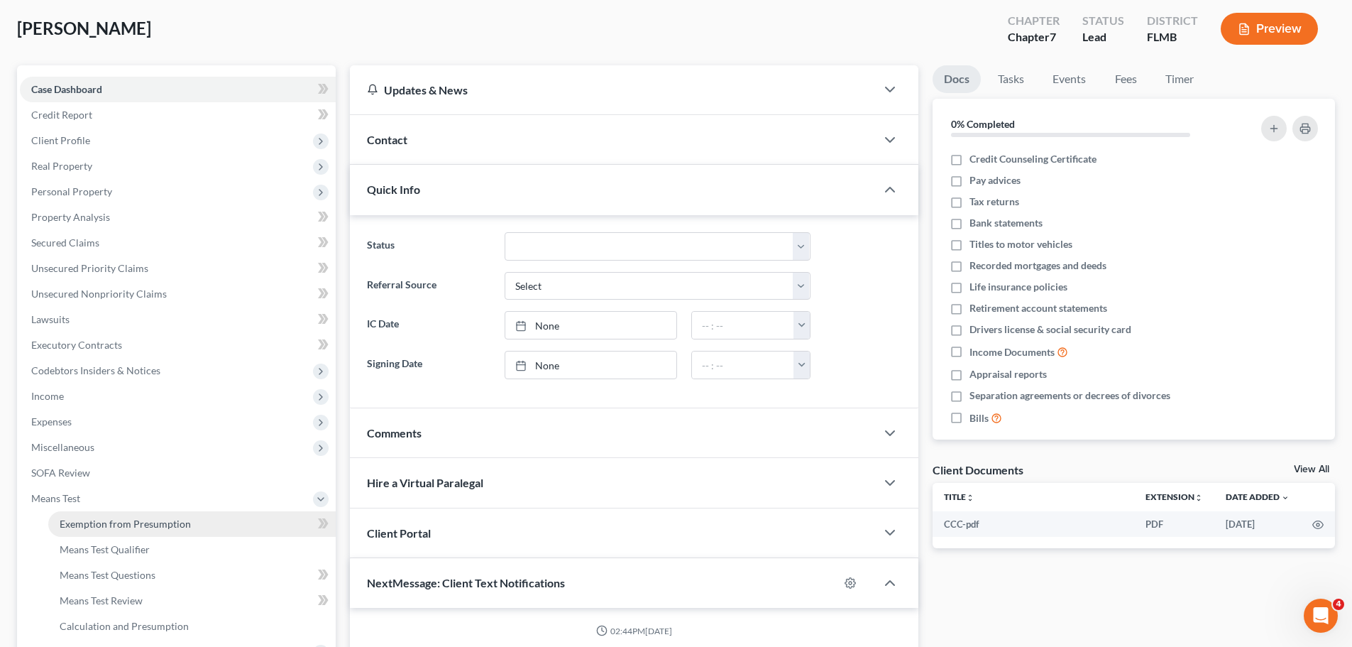
click at [99, 519] on span "Exemption from Presumption" at bounding box center [125, 523] width 131 height 12
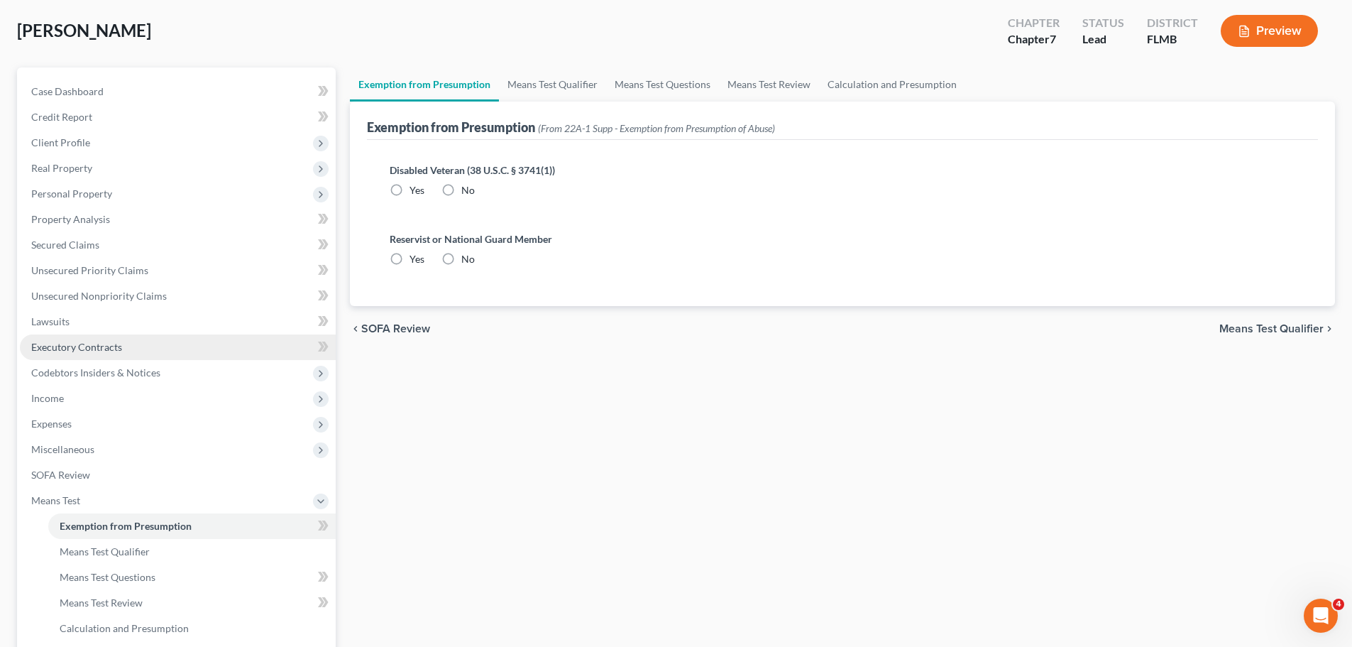
scroll to position [142, 0]
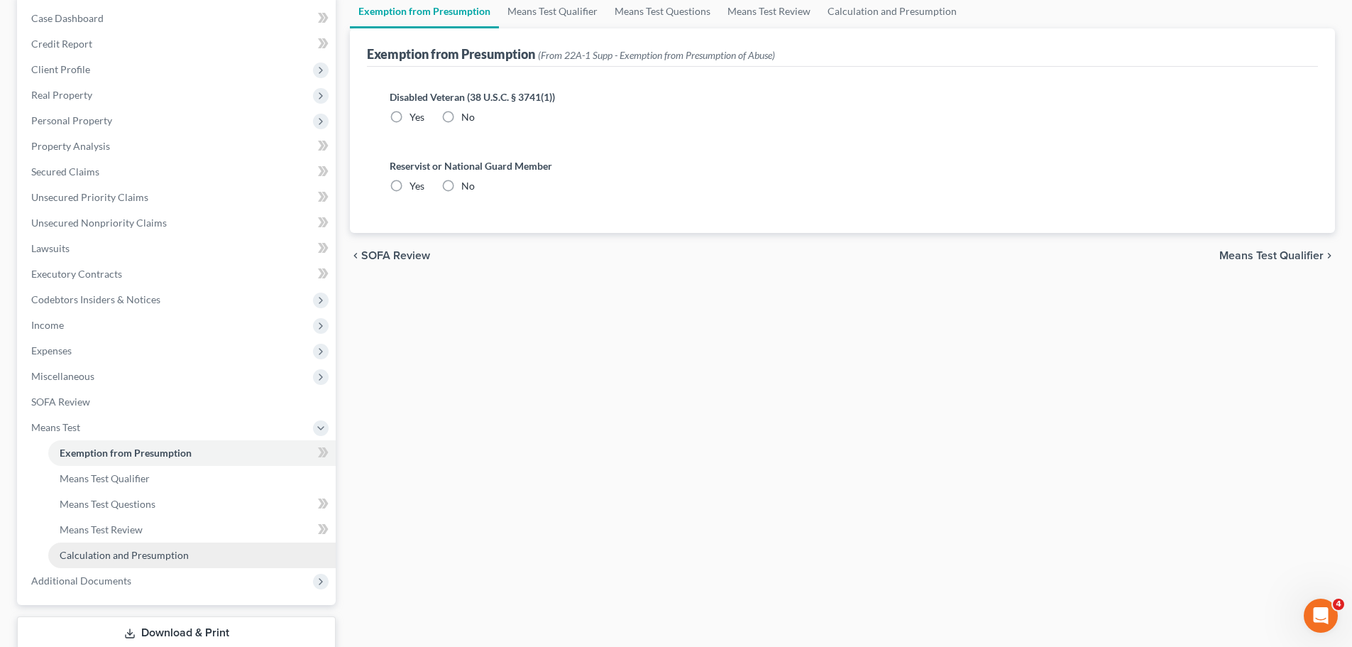
click at [91, 549] on span "Calculation and Presumption" at bounding box center [124, 555] width 129 height 12
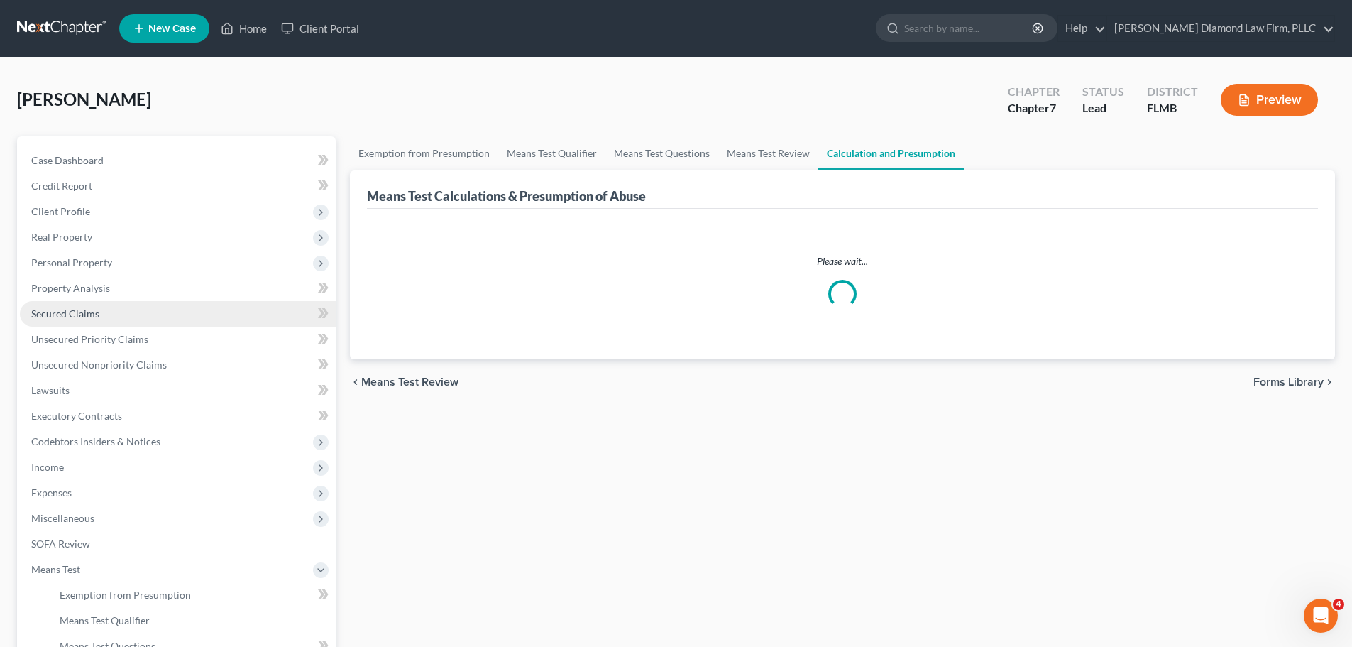
click at [146, 310] on link "Secured Claims" at bounding box center [178, 314] width 316 height 26
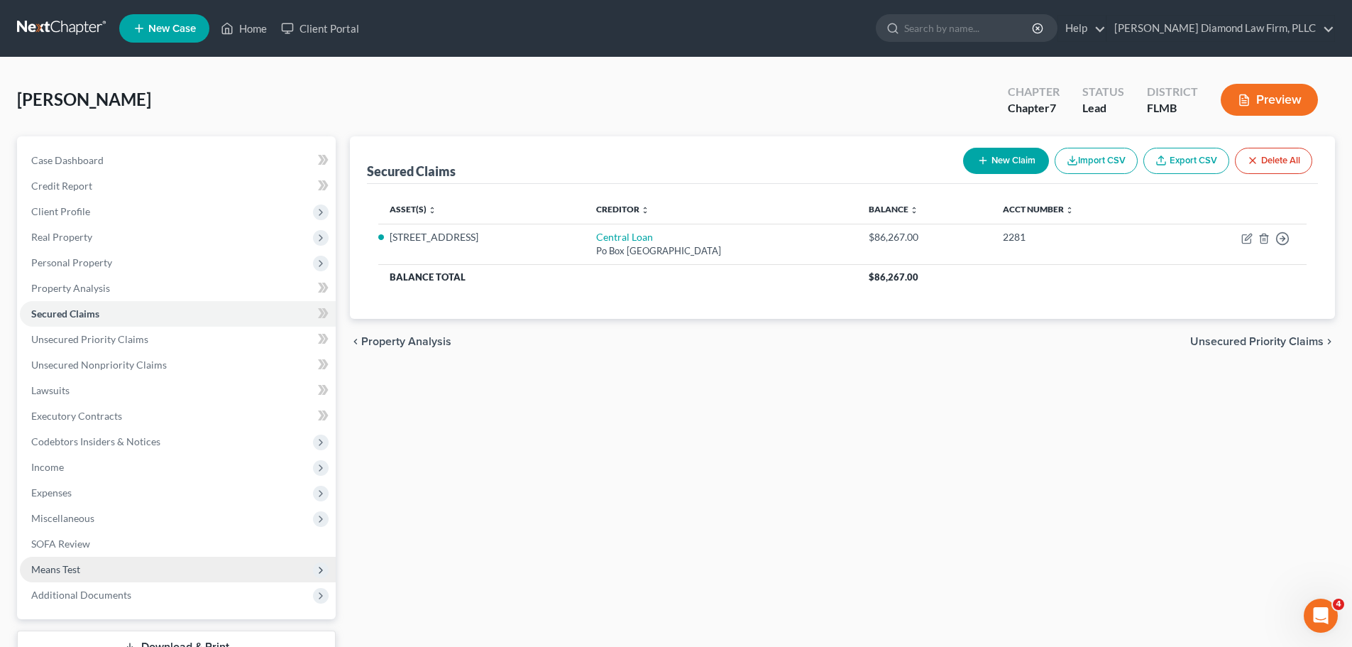
click at [90, 566] on span "Means Test" at bounding box center [178, 569] width 316 height 26
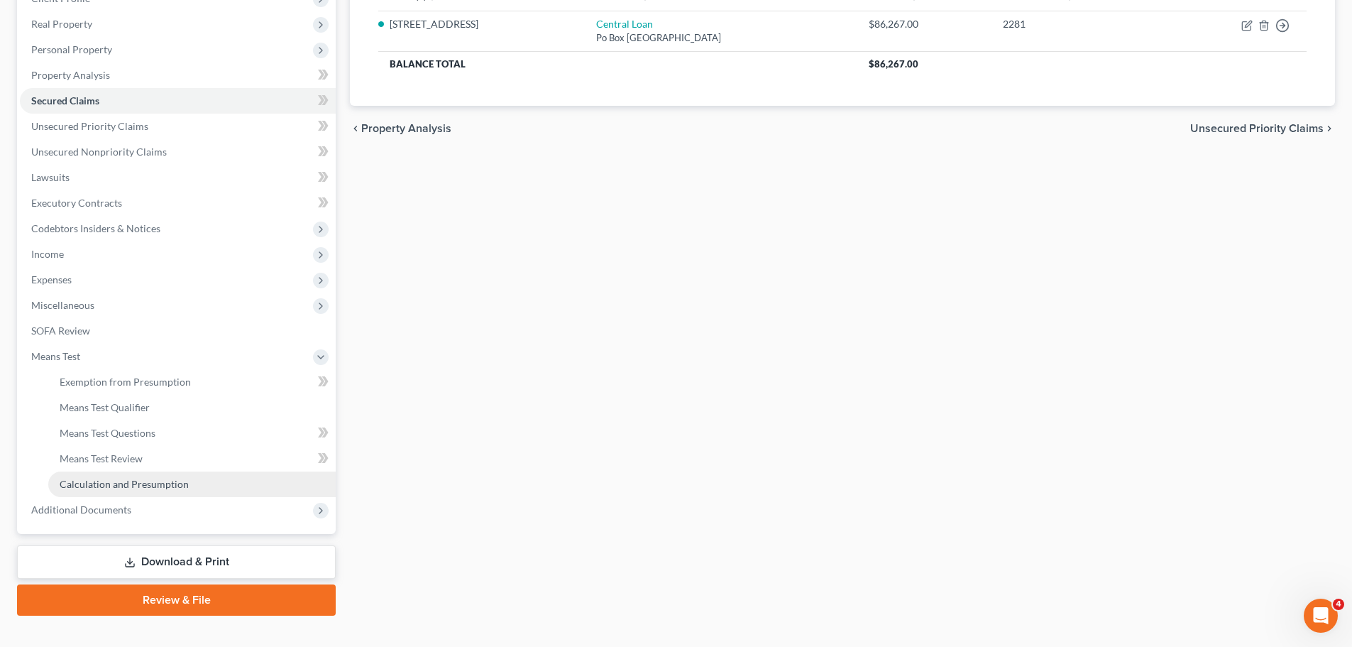
click at [101, 492] on link "Calculation and Presumption" at bounding box center [191, 484] width 287 height 26
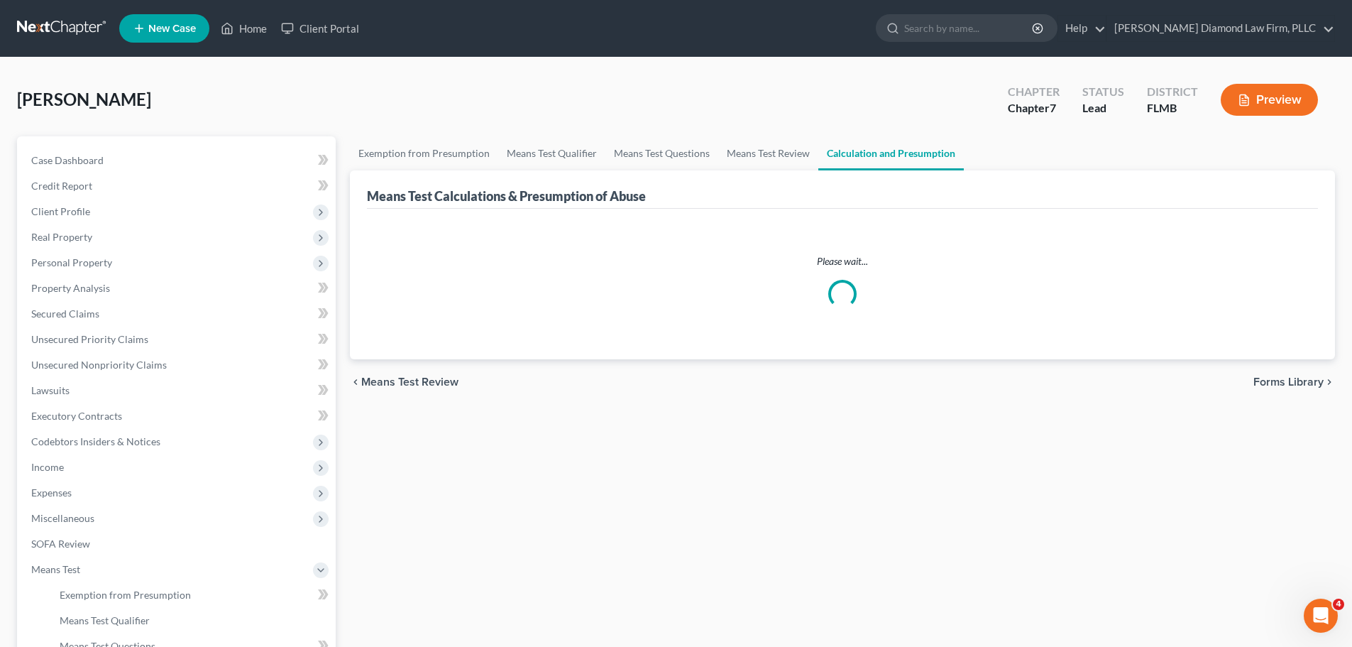
click at [31, 28] on link at bounding box center [62, 29] width 91 height 26
